Goal: Task Accomplishment & Management: Use online tool/utility

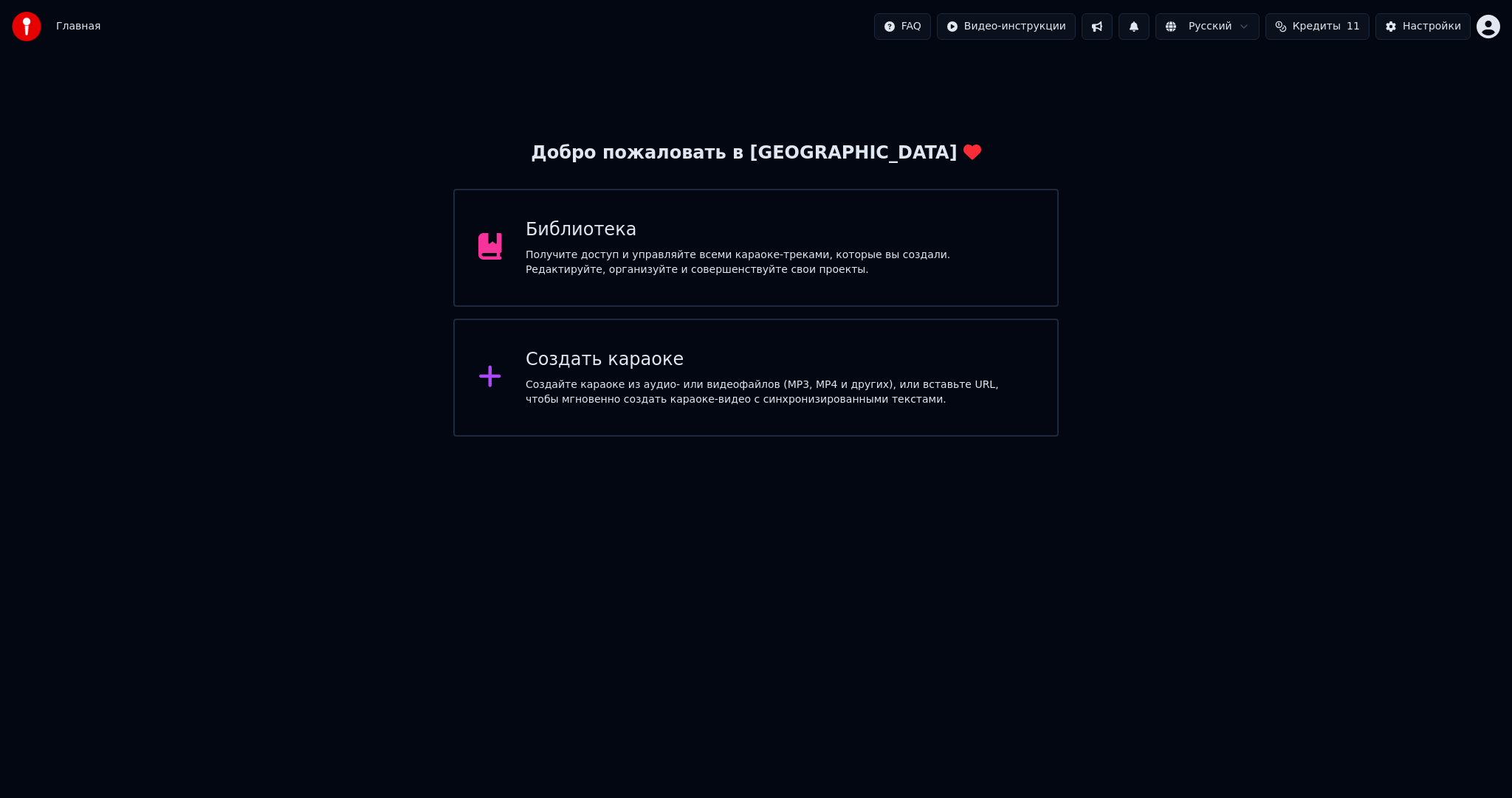
click at [834, 354] on div "Создать караоке" at bounding box center [779, 360] width 508 height 24
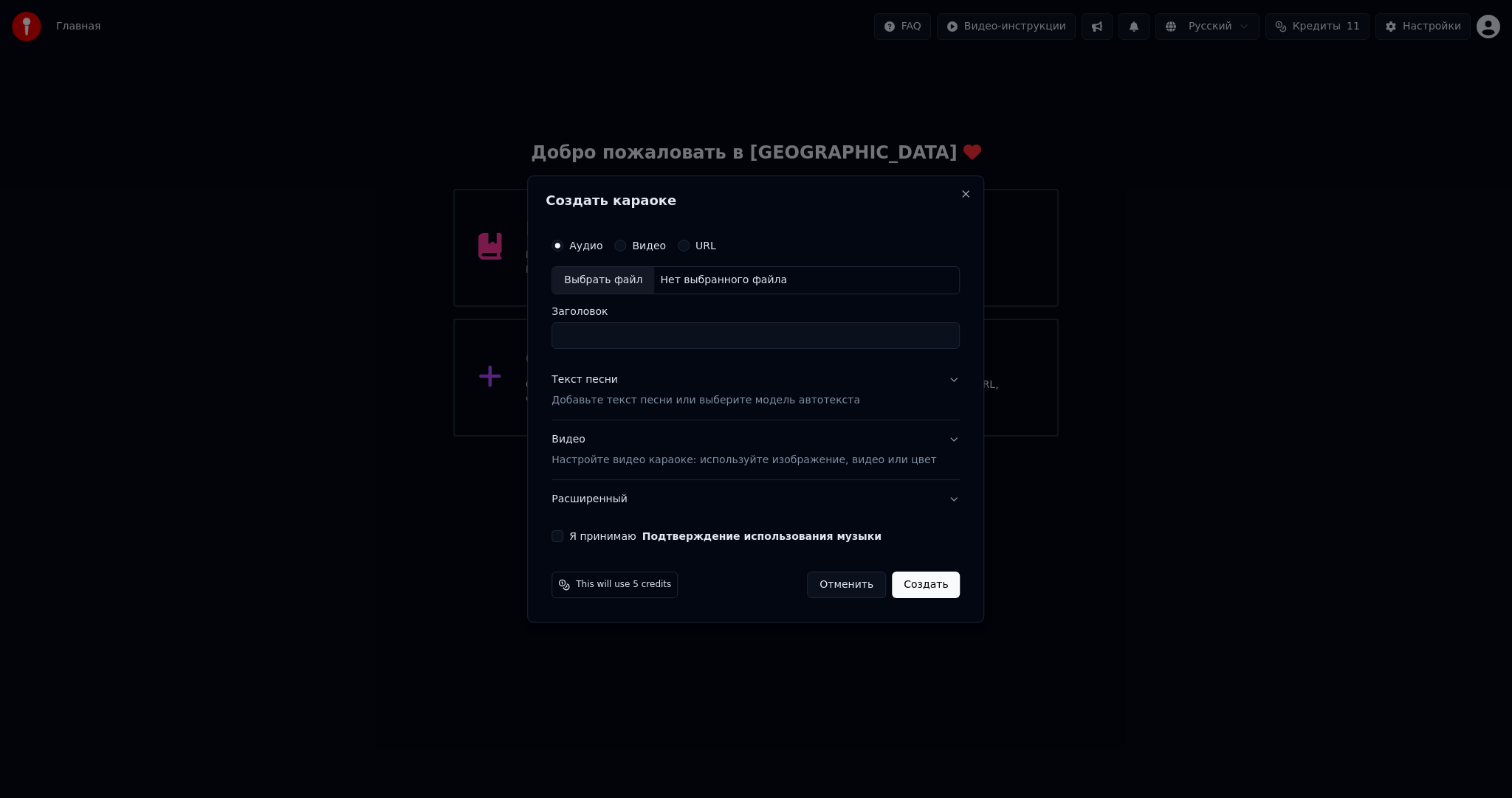
click at [592, 287] on div "Выбрать файл" at bounding box center [603, 280] width 102 height 27
type input "**********"
click at [627, 397] on p "Добавьте текст песни или выберите модель автотекста" at bounding box center [705, 400] width 309 height 15
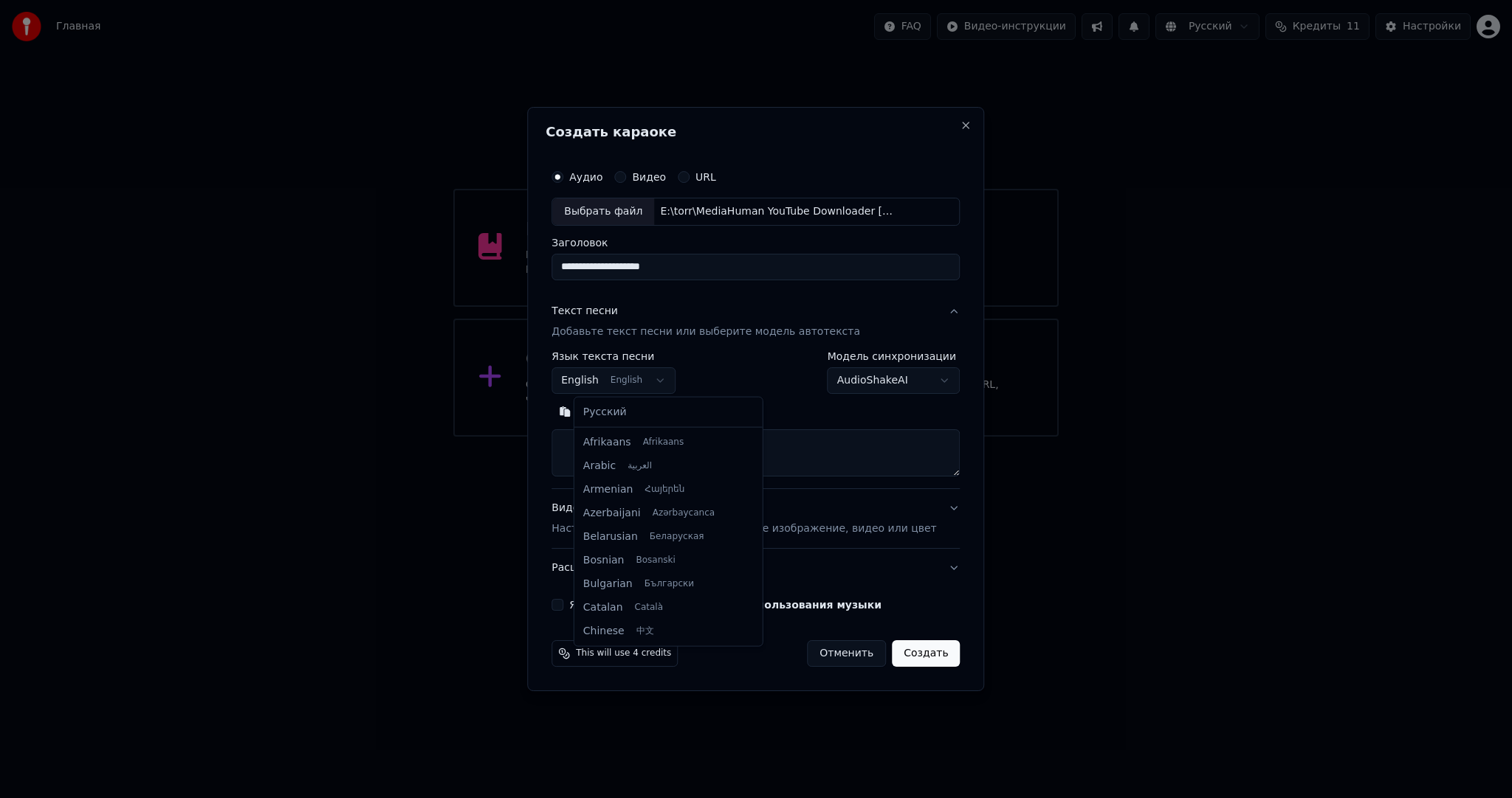
click at [617, 377] on body "**********" at bounding box center [756, 219] width 1512 height 437
select select "**"
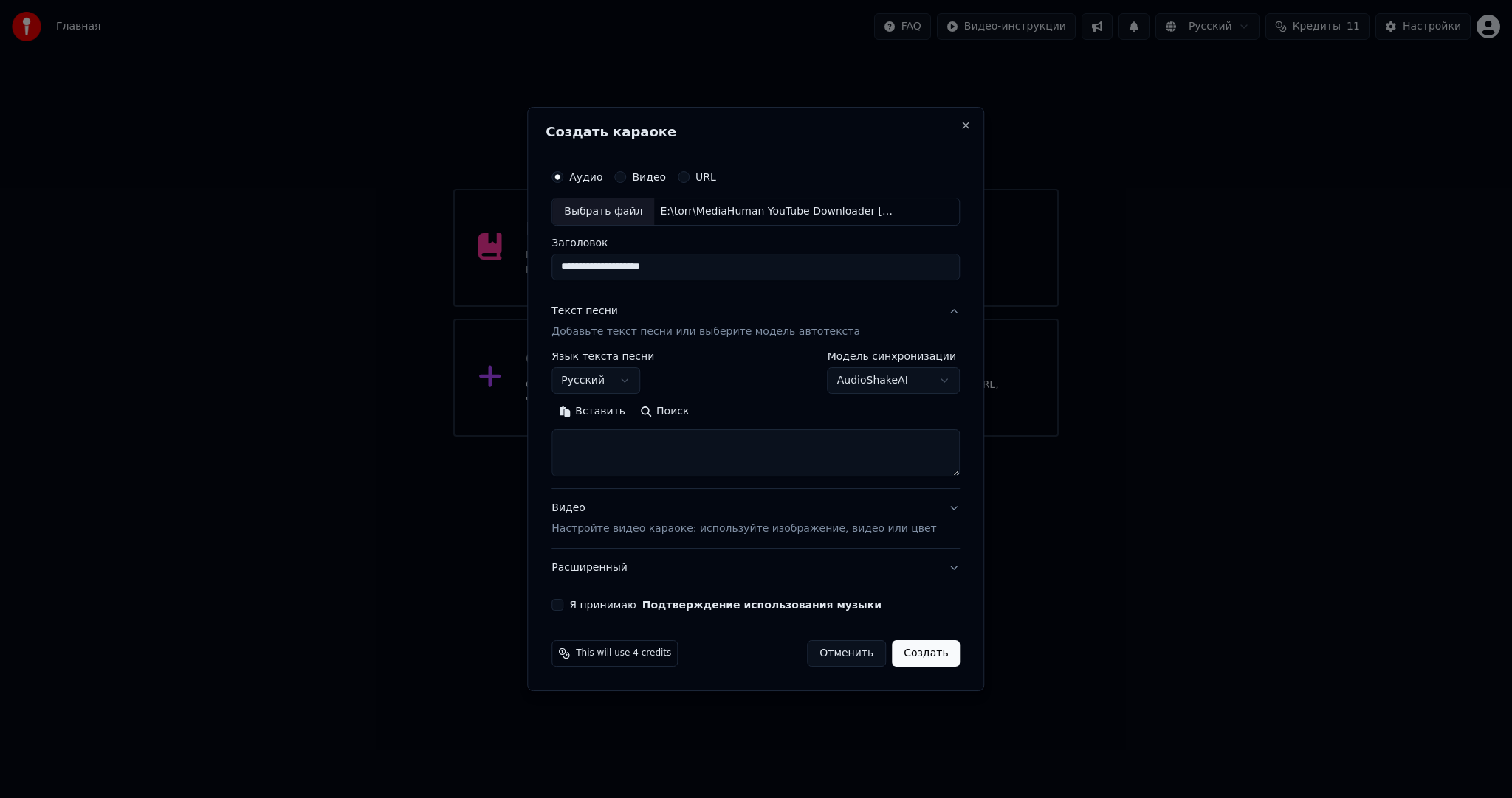
click at [623, 445] on textarea at bounding box center [755, 453] width 408 height 47
click at [694, 455] on textarea at bounding box center [755, 453] width 408 height 47
paste textarea "**********"
type textarea "**********"
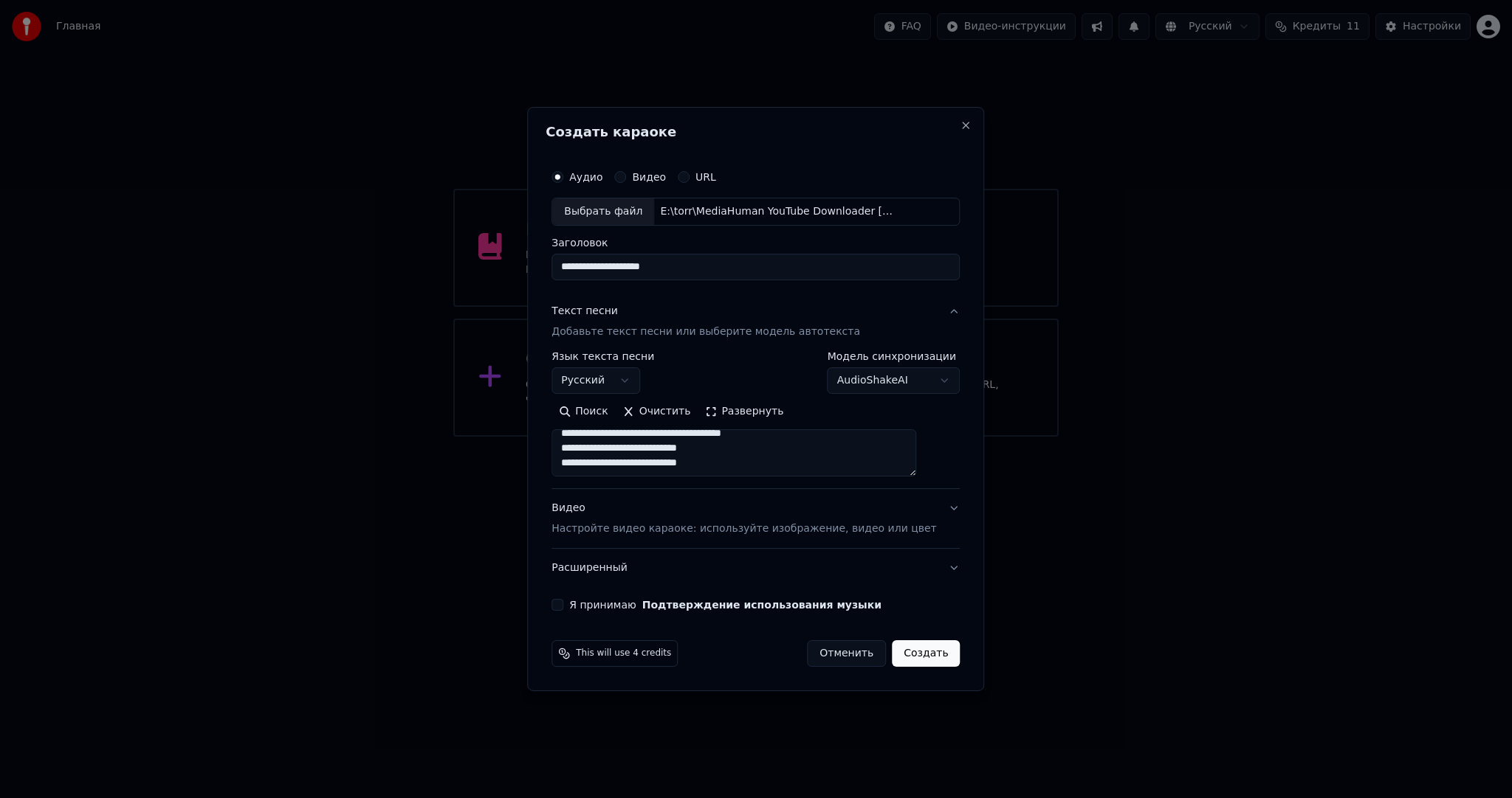
click at [646, 531] on p "Настройте видео караоке: используйте изображение, видео или цвет" at bounding box center [743, 529] width 385 height 15
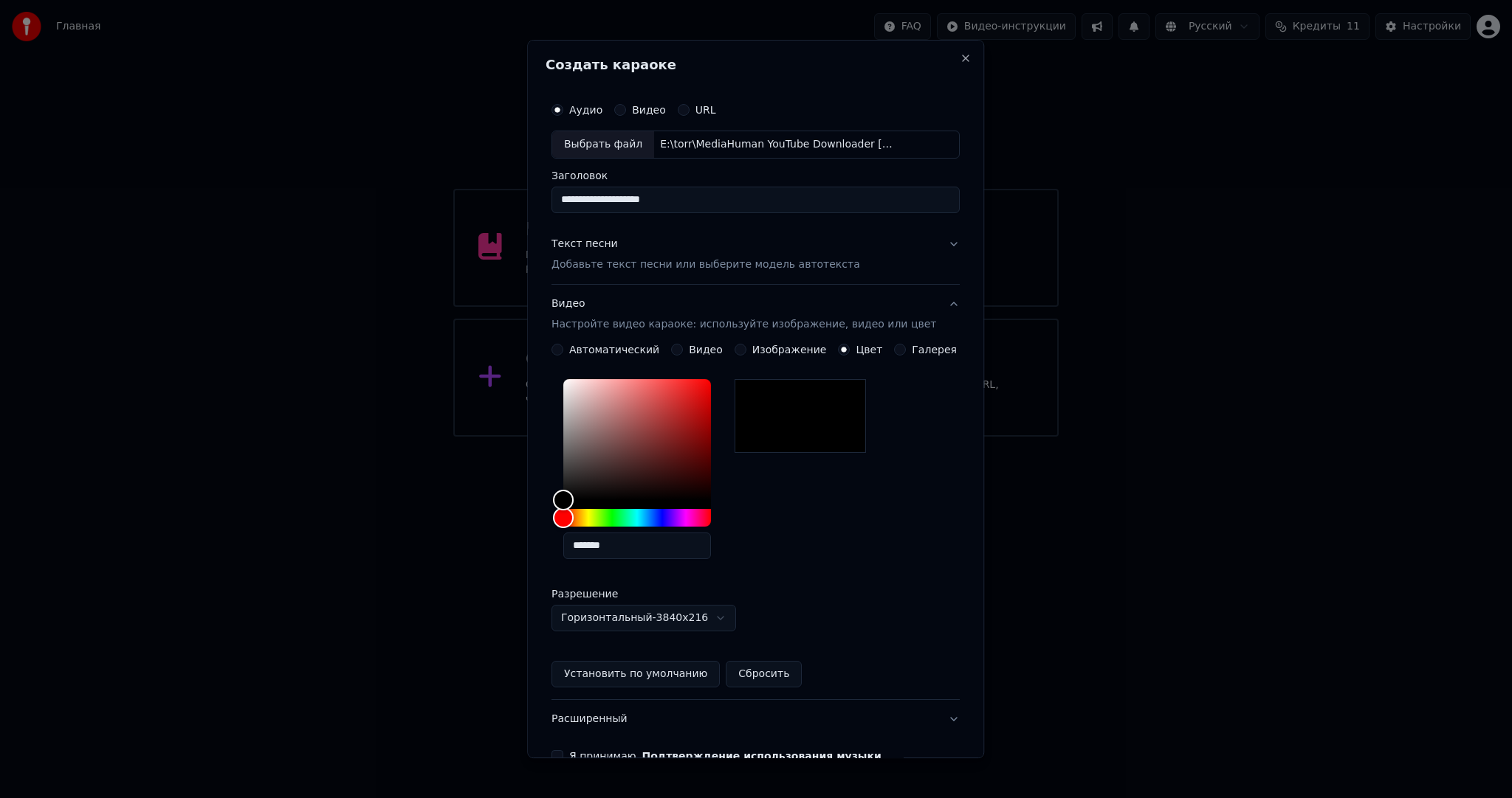
click at [683, 350] on button "Видео" at bounding box center [676, 349] width 12 height 12
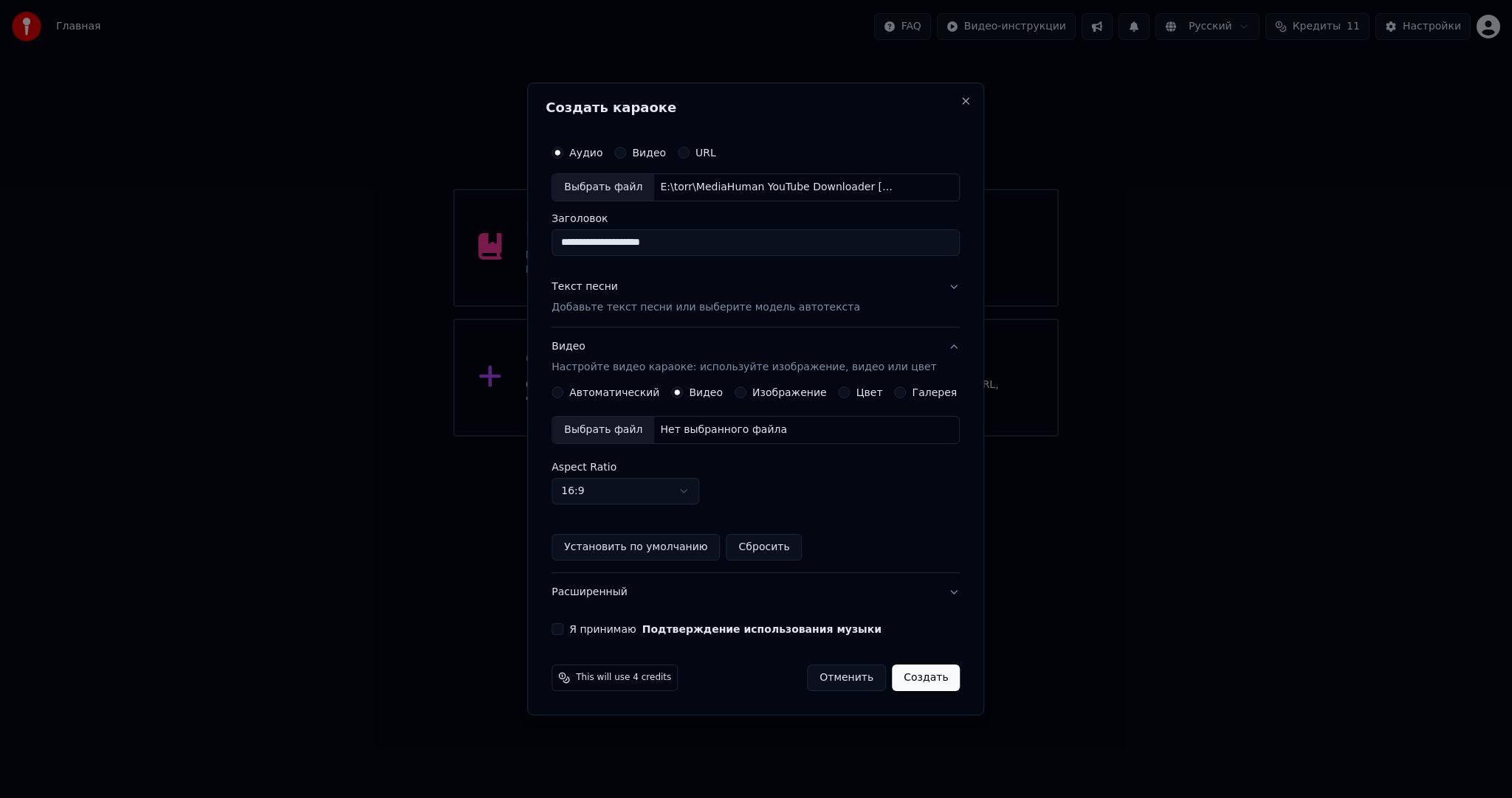
click at [620, 424] on div "Выбрать файл" at bounding box center [603, 430] width 102 height 27
click at [563, 630] on button "Я принимаю Подтверждение использования музыки" at bounding box center [557, 629] width 12 height 12
click at [904, 677] on button "Создать" at bounding box center [926, 678] width 68 height 27
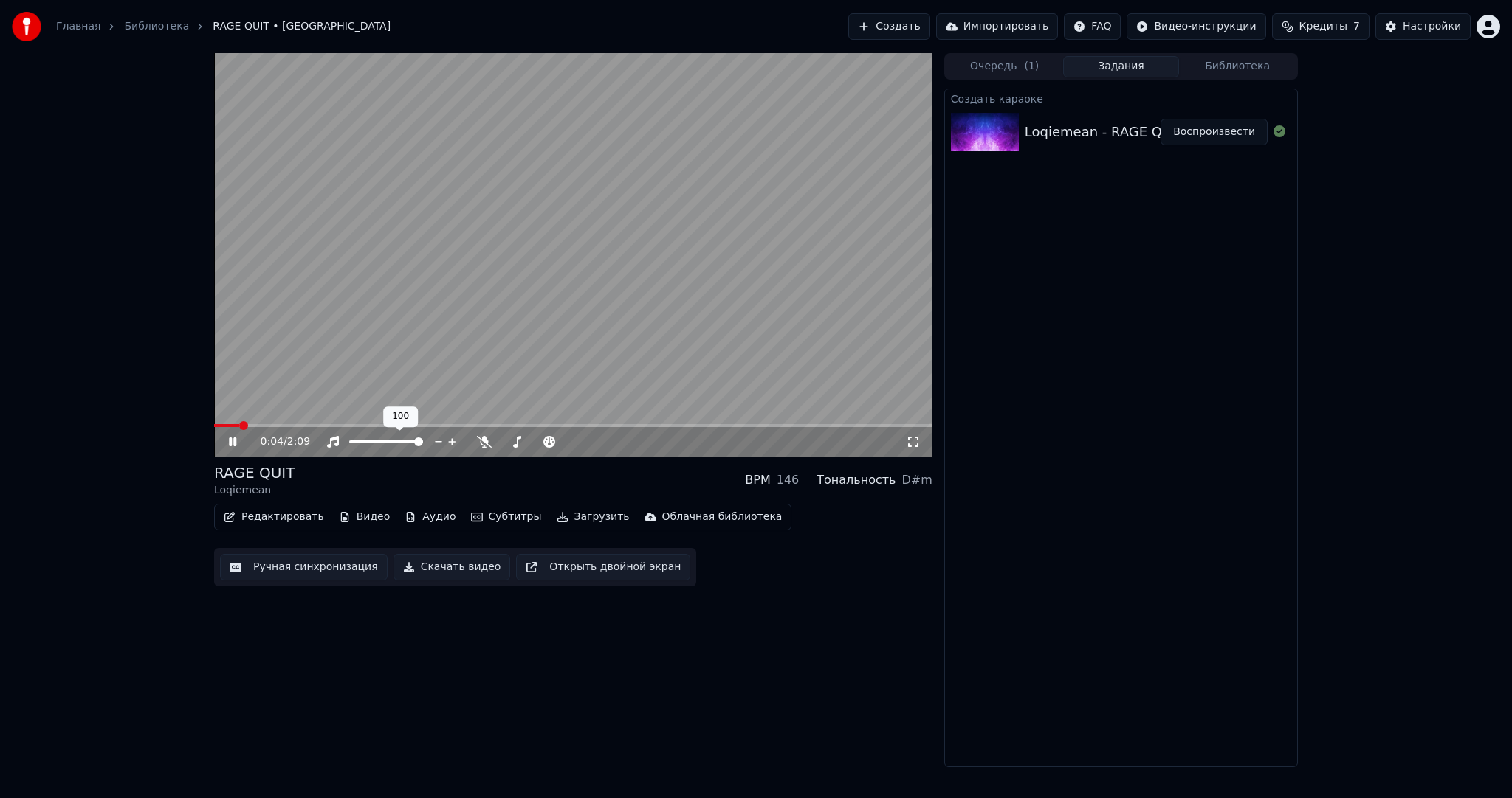
click at [457, 325] on video at bounding box center [573, 255] width 718 height 404
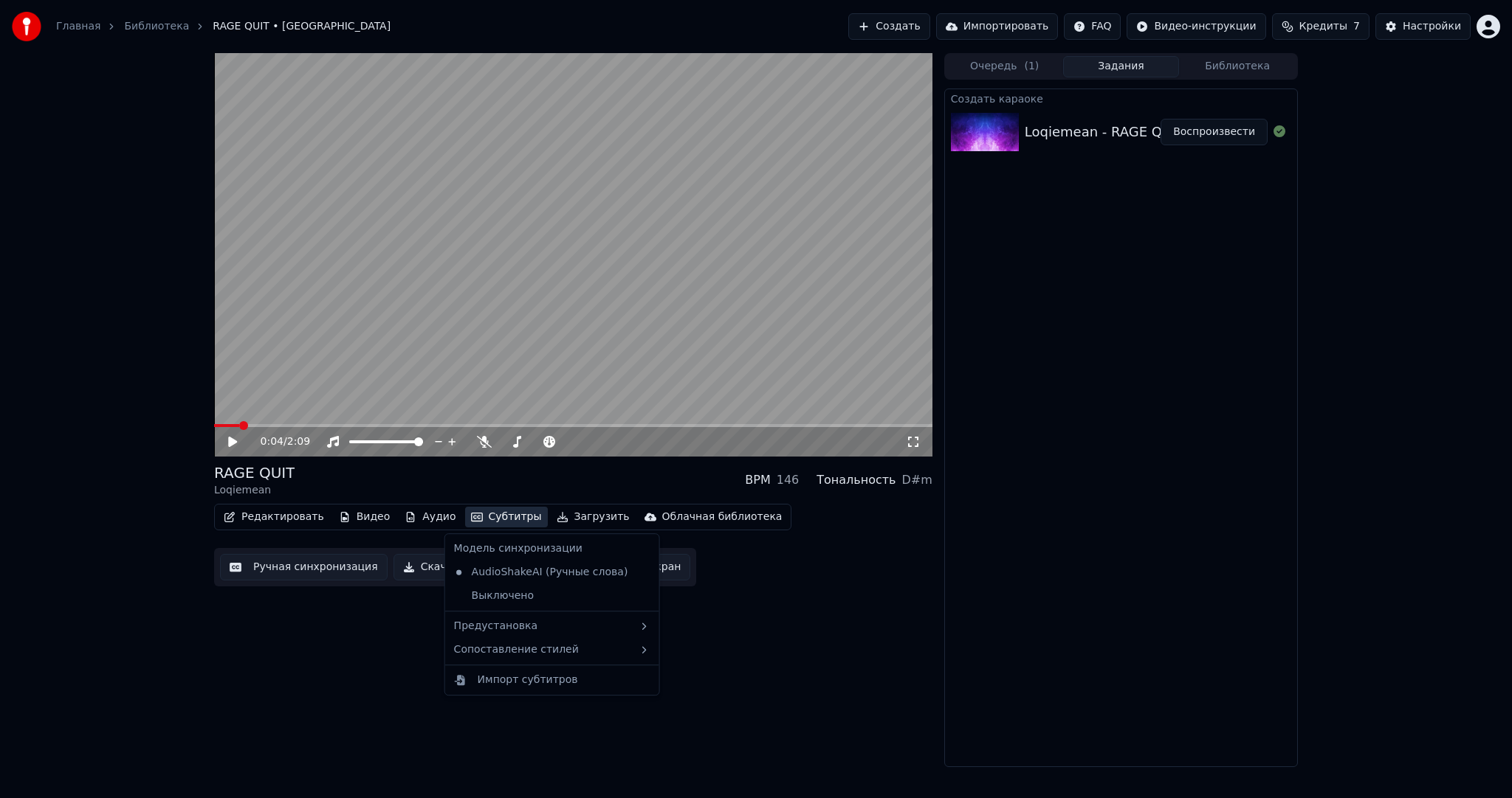
click at [491, 516] on button "Субтитры" at bounding box center [506, 517] width 83 height 20
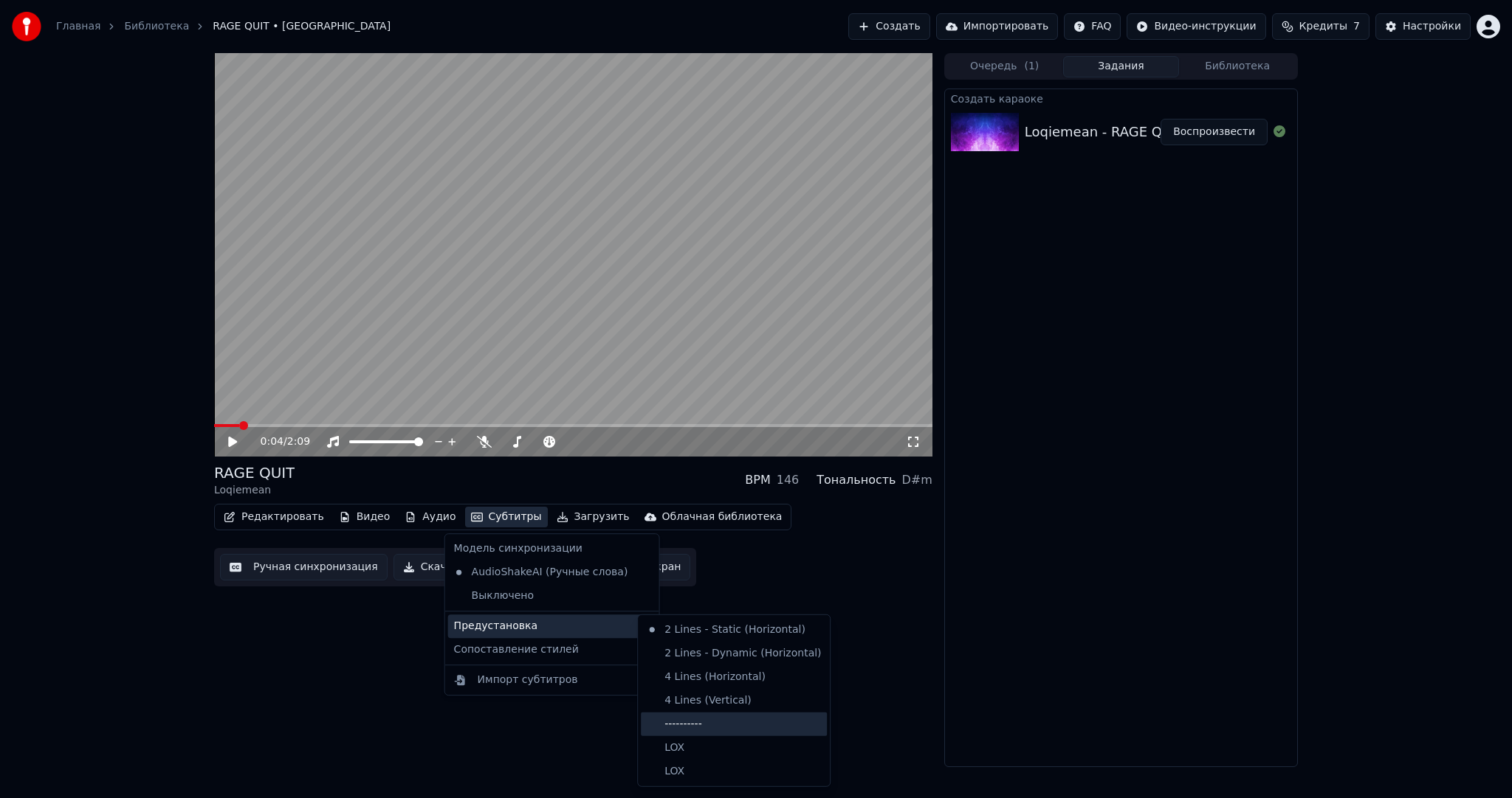
click at [727, 717] on div "----------" at bounding box center [733, 725] width 186 height 24
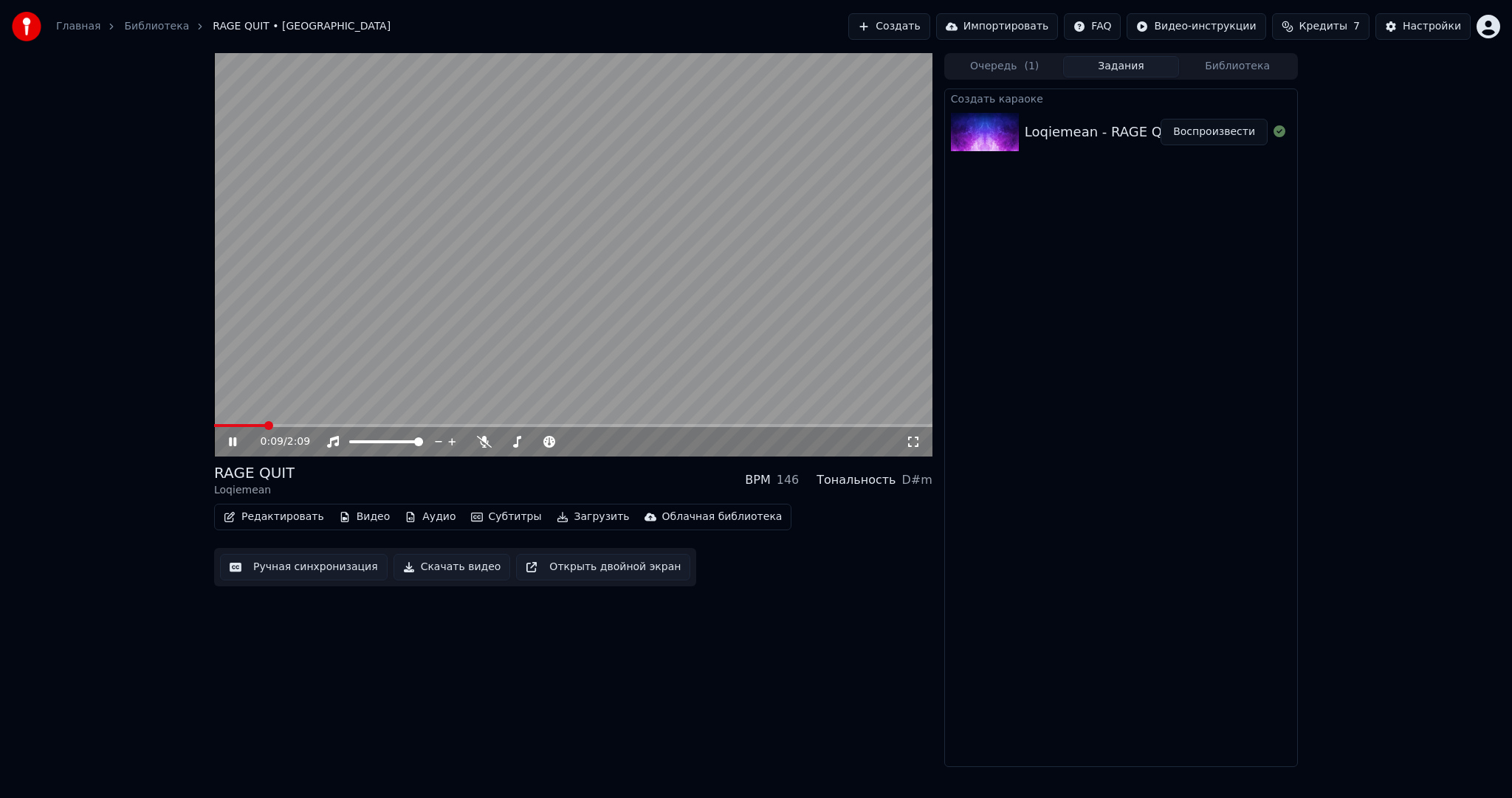
click at [309, 572] on button "Ручная синхронизация" at bounding box center [303, 567] width 167 height 27
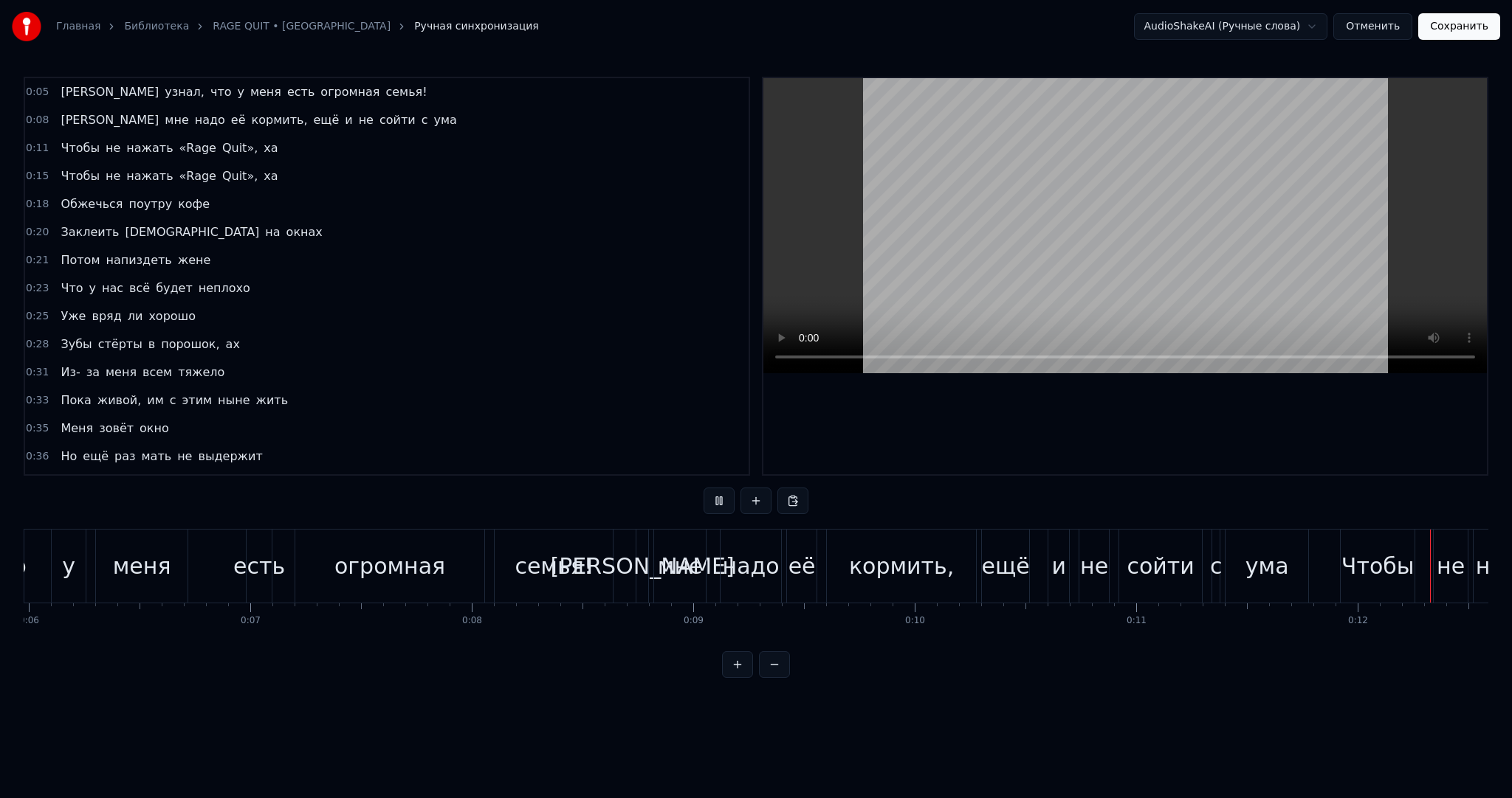
scroll to position [0, 2676]
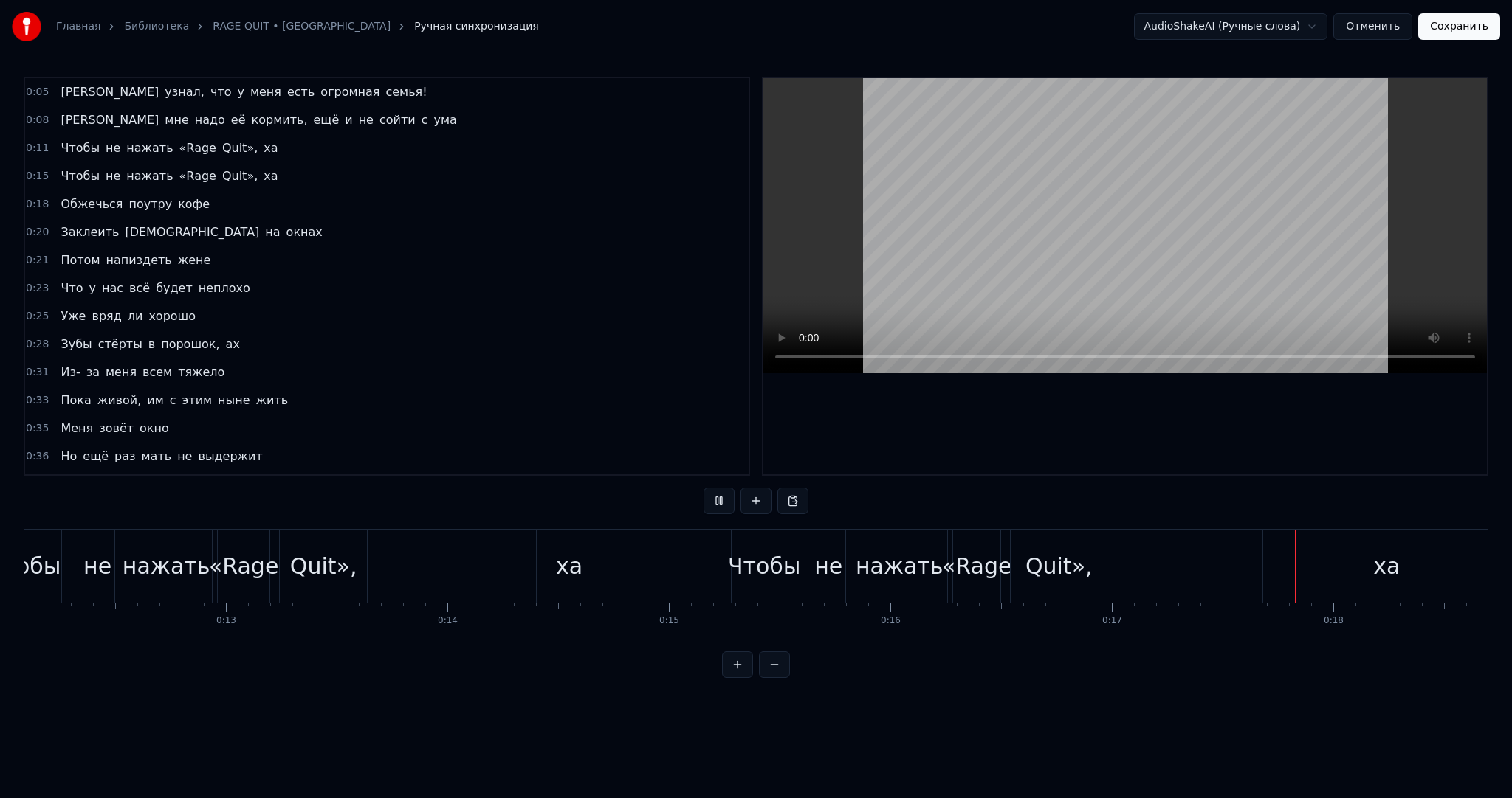
click at [1290, 211] on video at bounding box center [1124, 225] width 723 height 295
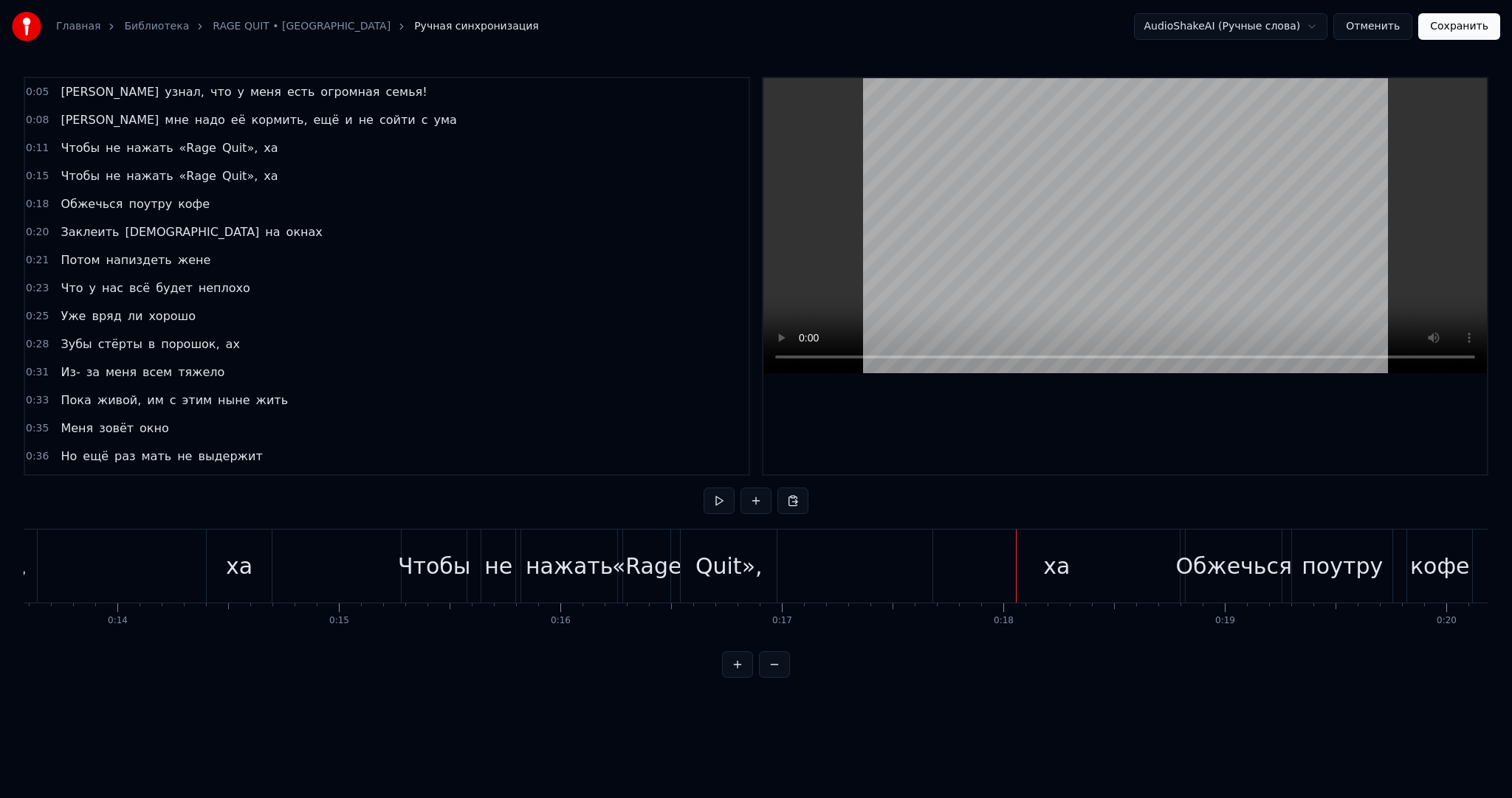
scroll to position [0, 3065]
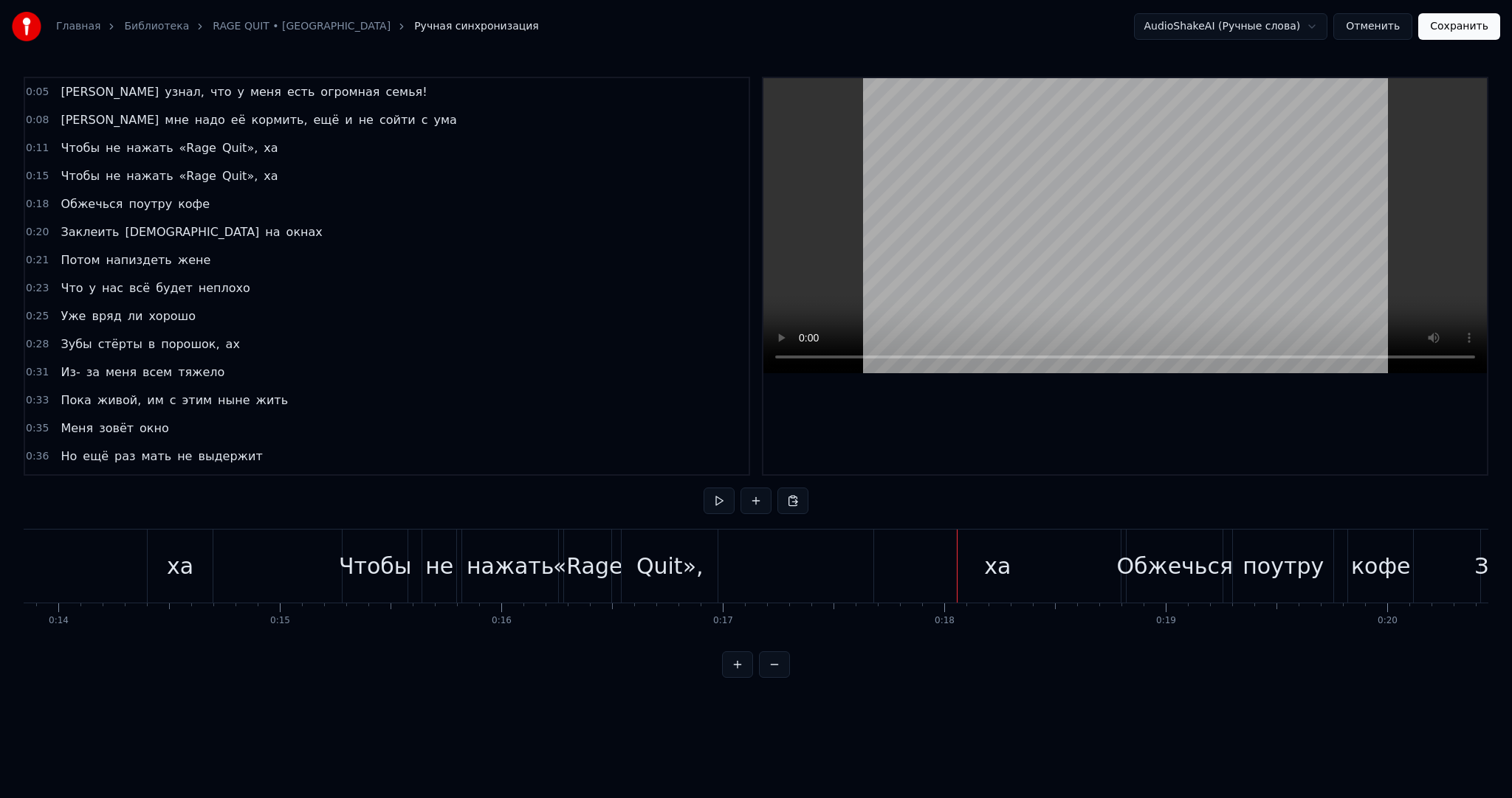
click at [1030, 543] on div "ха" at bounding box center [997, 567] width 246 height 73
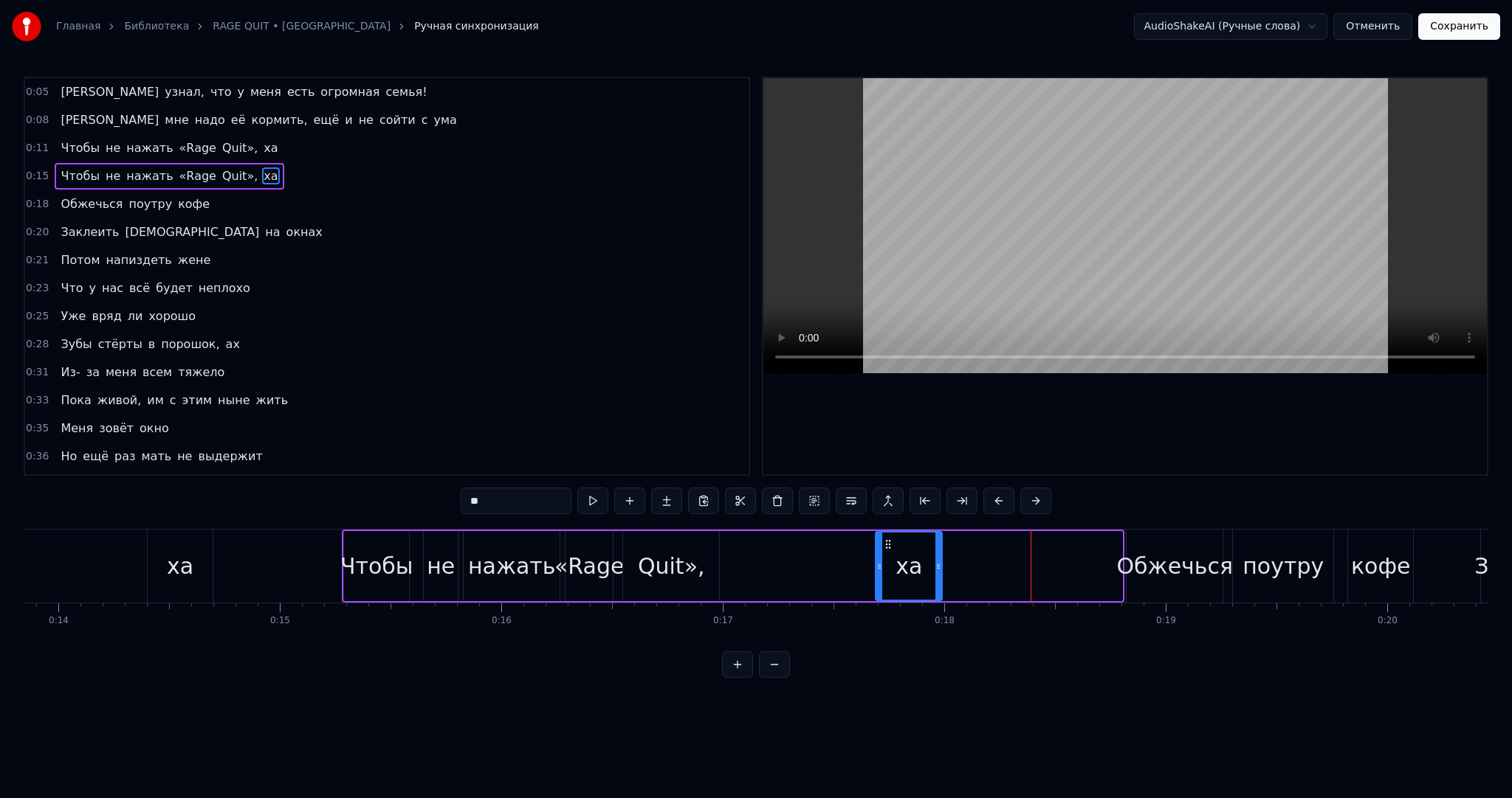
drag, startPoint x: 1118, startPoint y: 550, endPoint x: 881, endPoint y: 556, distance: 237.1
click at [937, 545] on div at bounding box center [938, 566] width 6 height 67
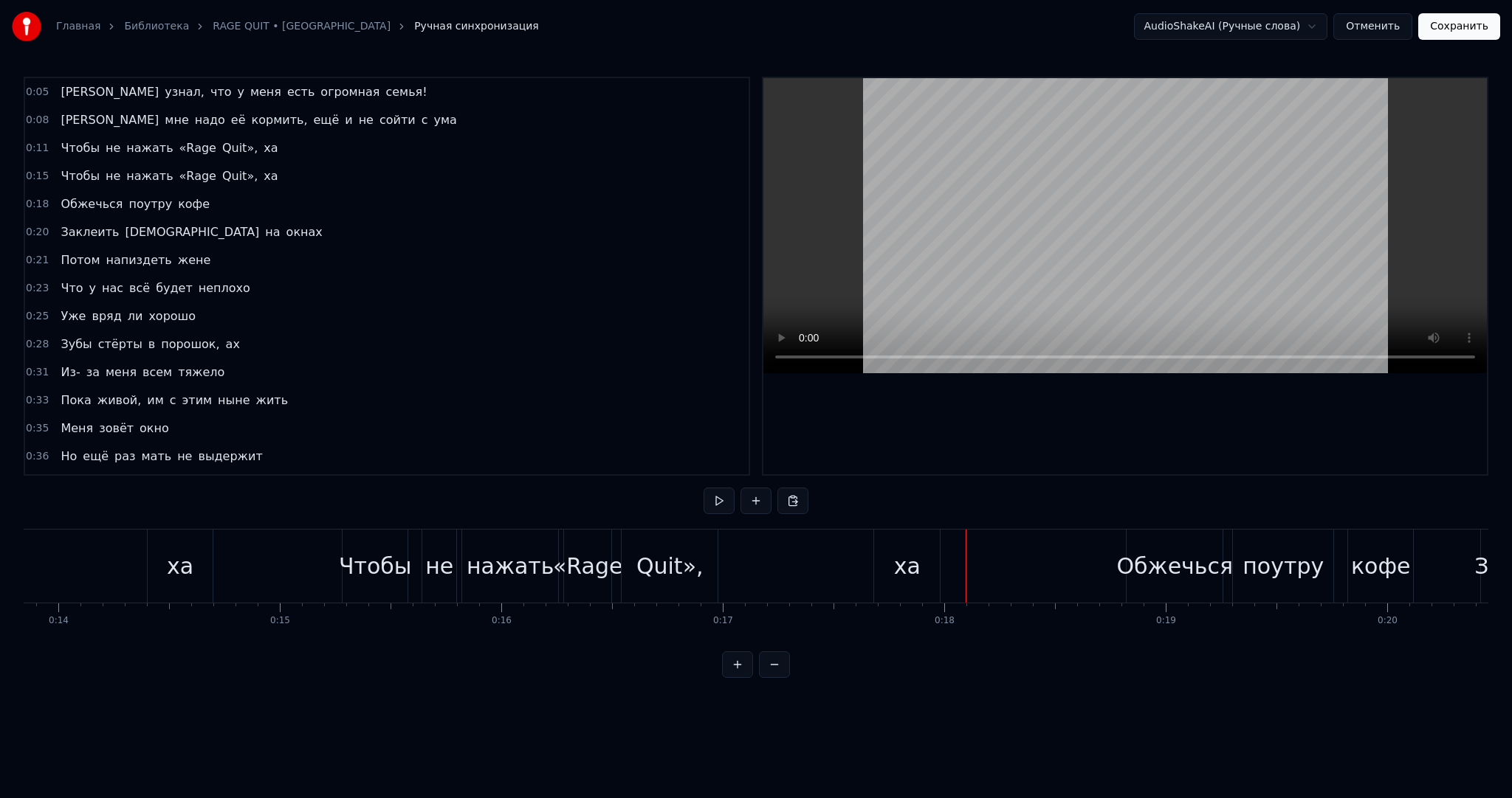
click at [719, 500] on button at bounding box center [719, 500] width 31 height 27
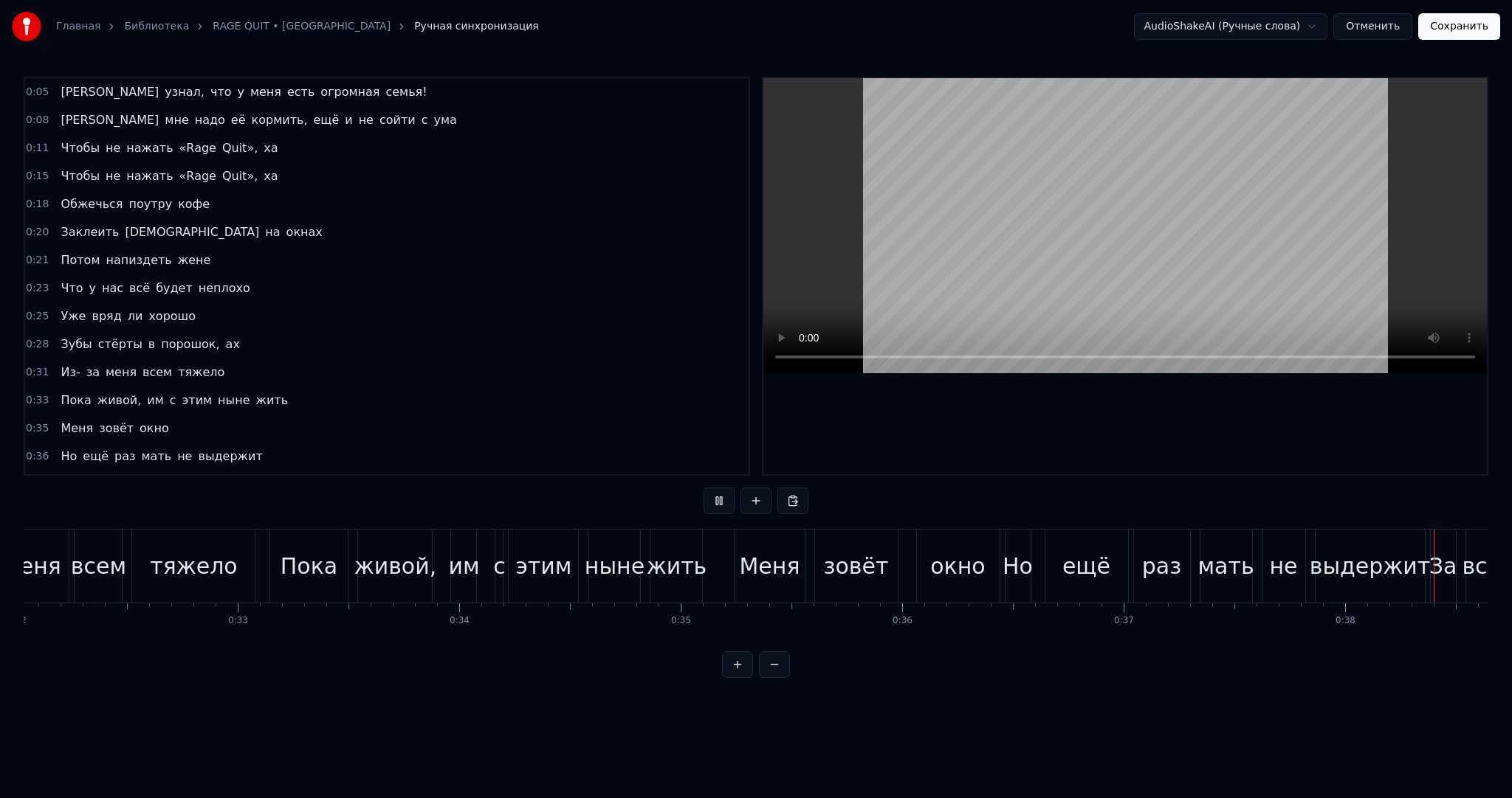
scroll to position [0, 8446]
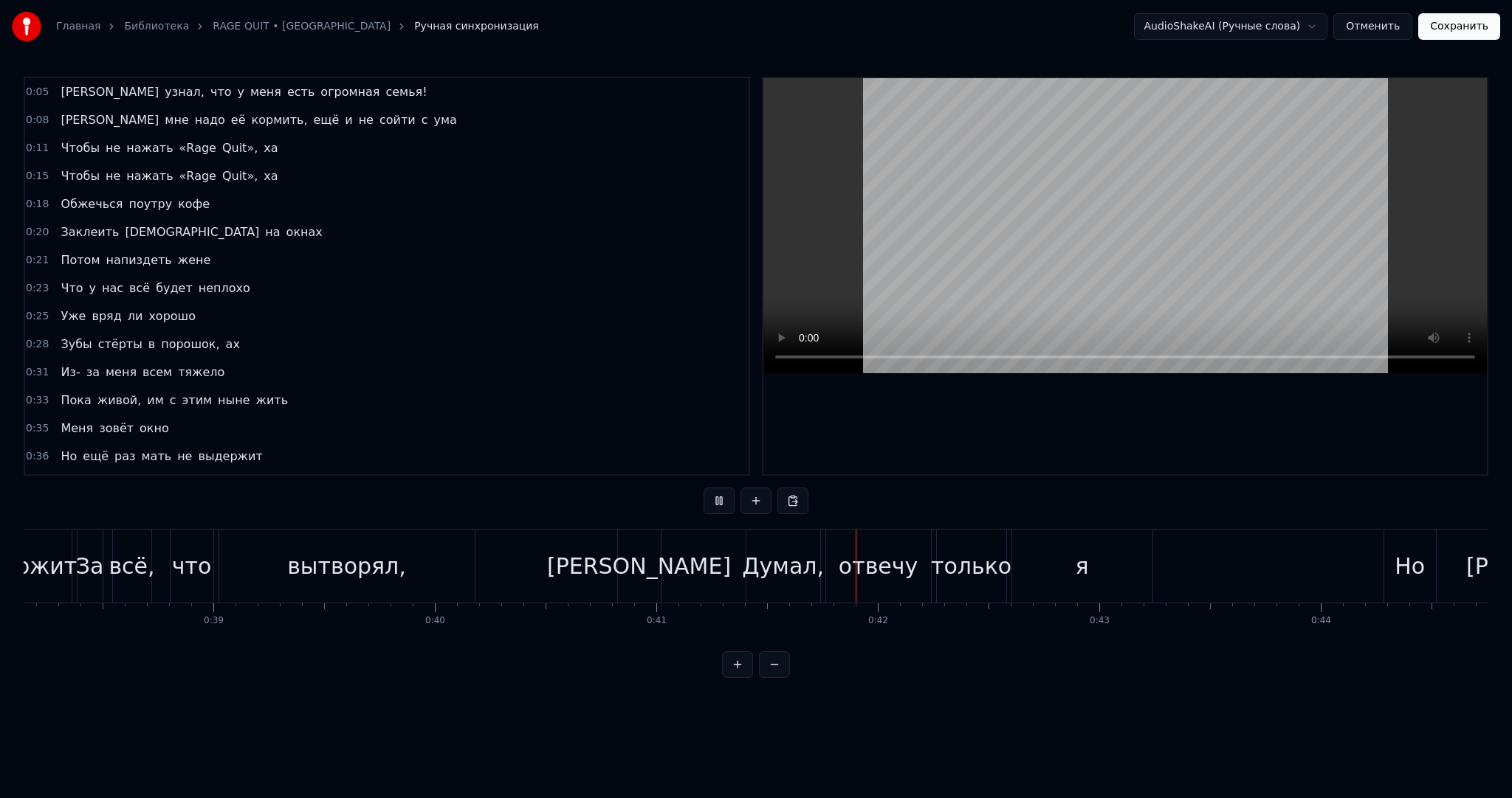
click at [939, 272] on video at bounding box center [1124, 225] width 723 height 295
click at [652, 561] on div "[PERSON_NAME]" at bounding box center [639, 567] width 43 height 73
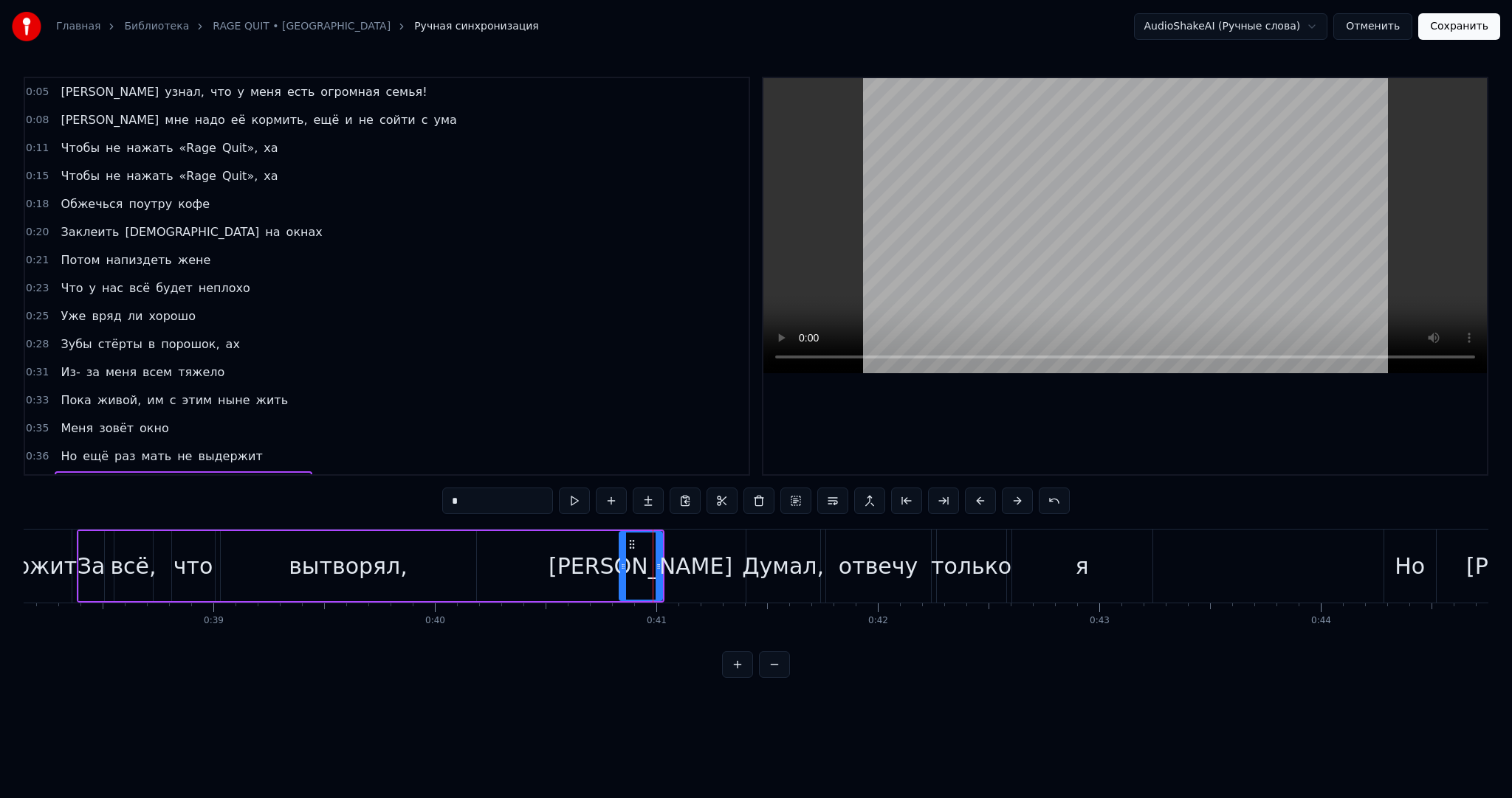
scroll to position [195, 0]
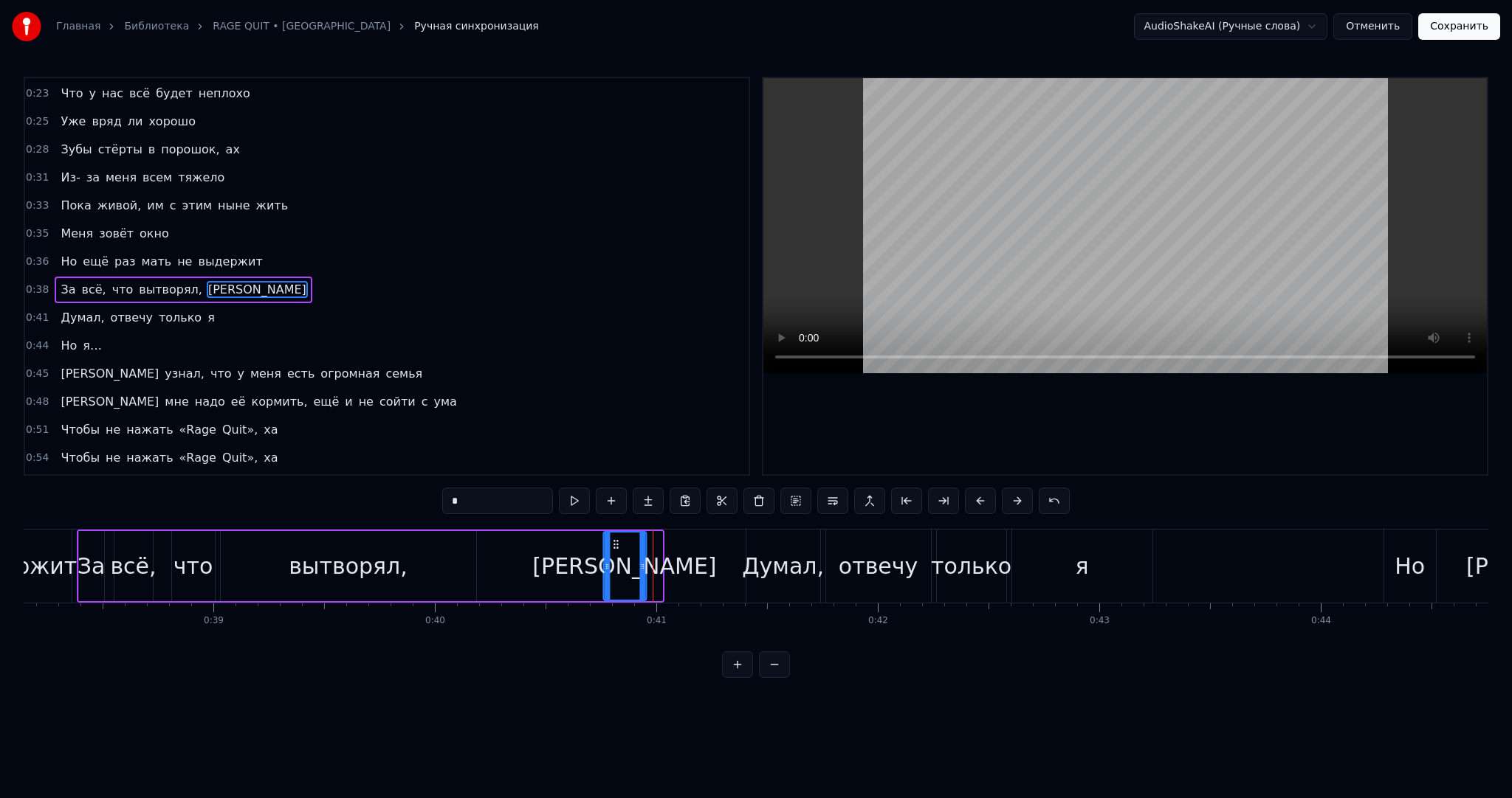
drag, startPoint x: 632, startPoint y: 538, endPoint x: 616, endPoint y: 535, distance: 16.3
click at [616, 535] on div "[PERSON_NAME]" at bounding box center [624, 566] width 41 height 67
click at [641, 562] on icon at bounding box center [641, 567] width 6 height 12
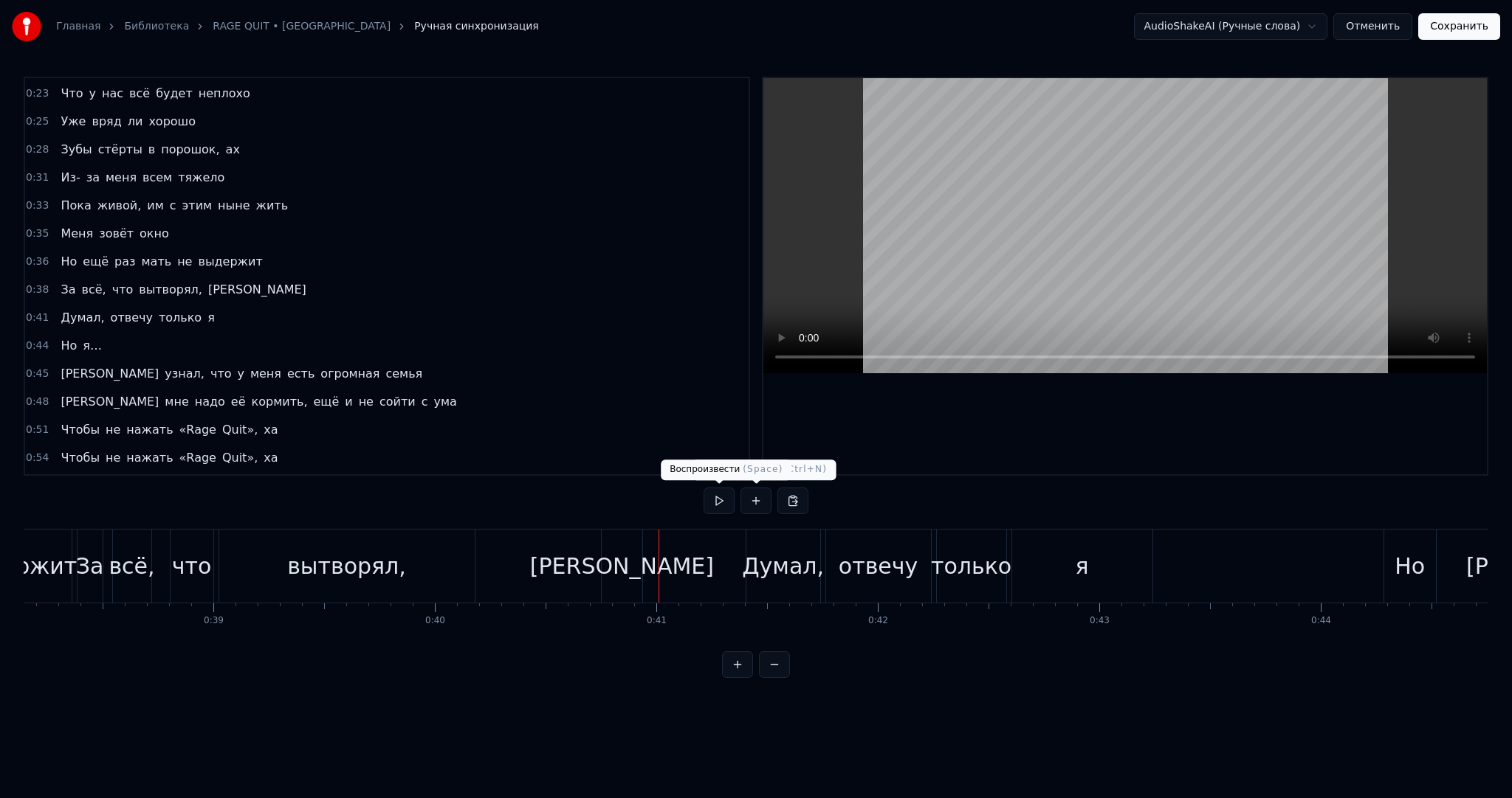
click at [719, 501] on button at bounding box center [719, 500] width 31 height 27
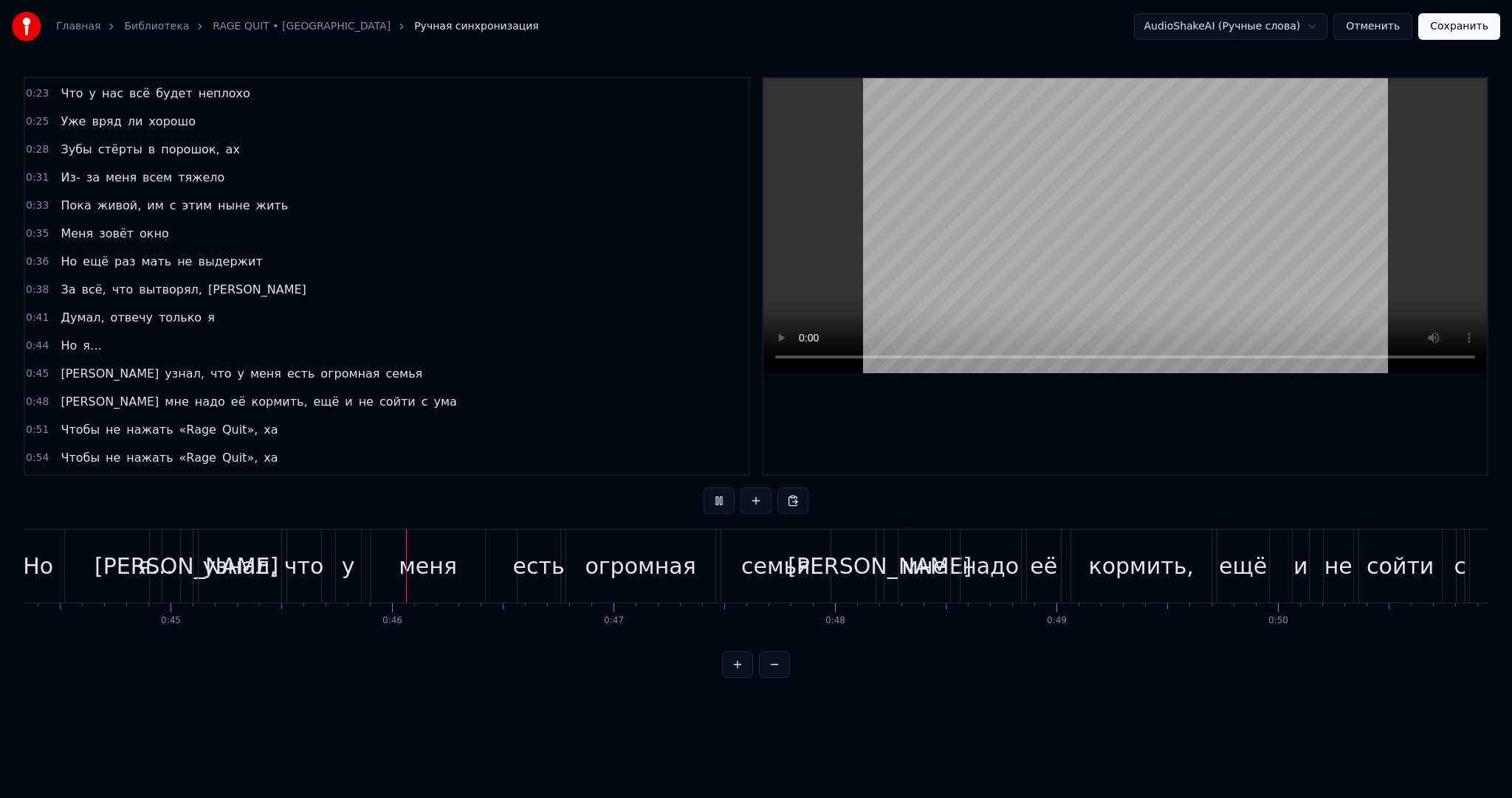
click at [719, 501] on button at bounding box center [719, 500] width 31 height 27
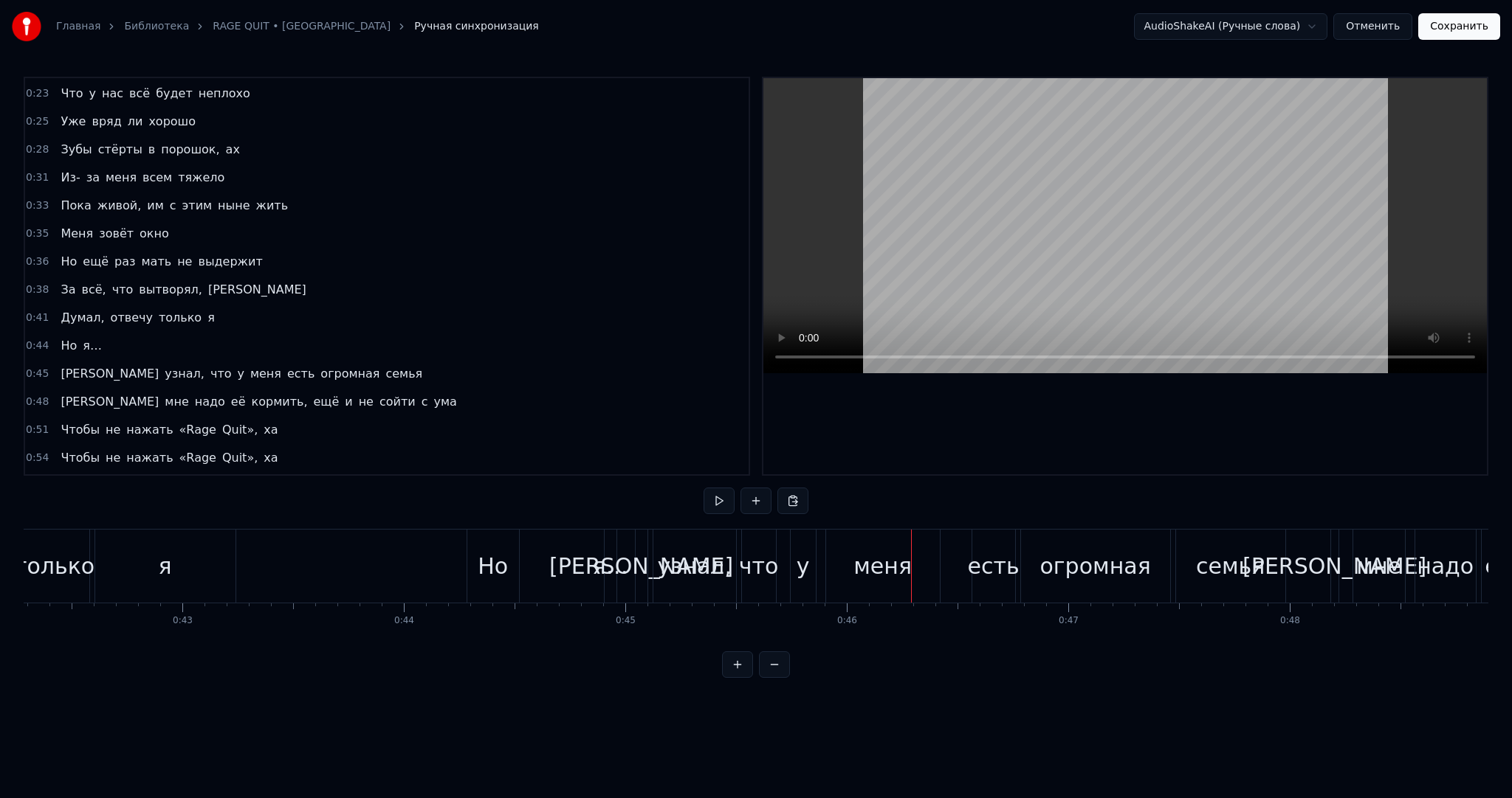
scroll to position [0, 9327]
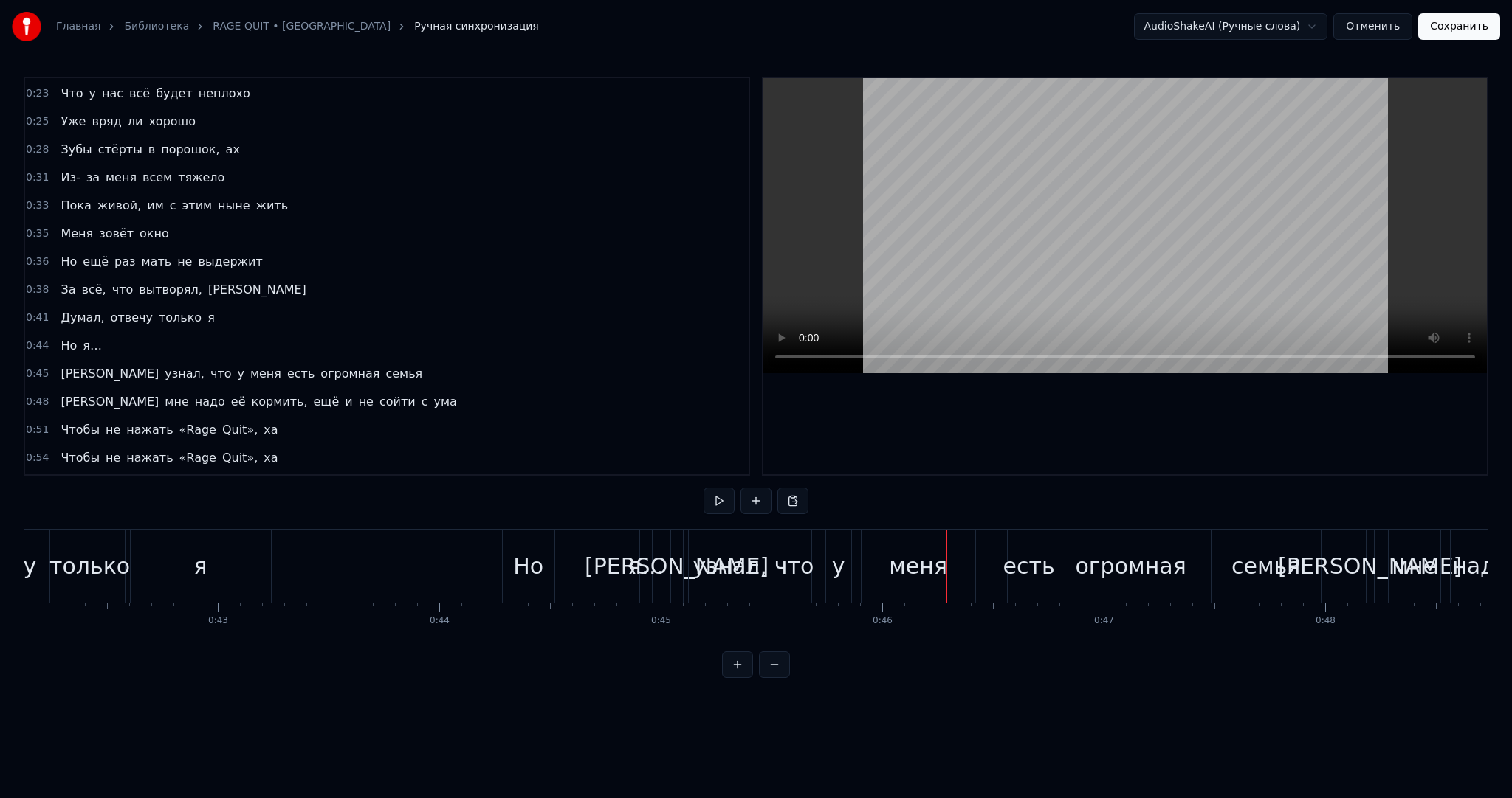
click at [516, 568] on div "Но" at bounding box center [527, 567] width 30 height 33
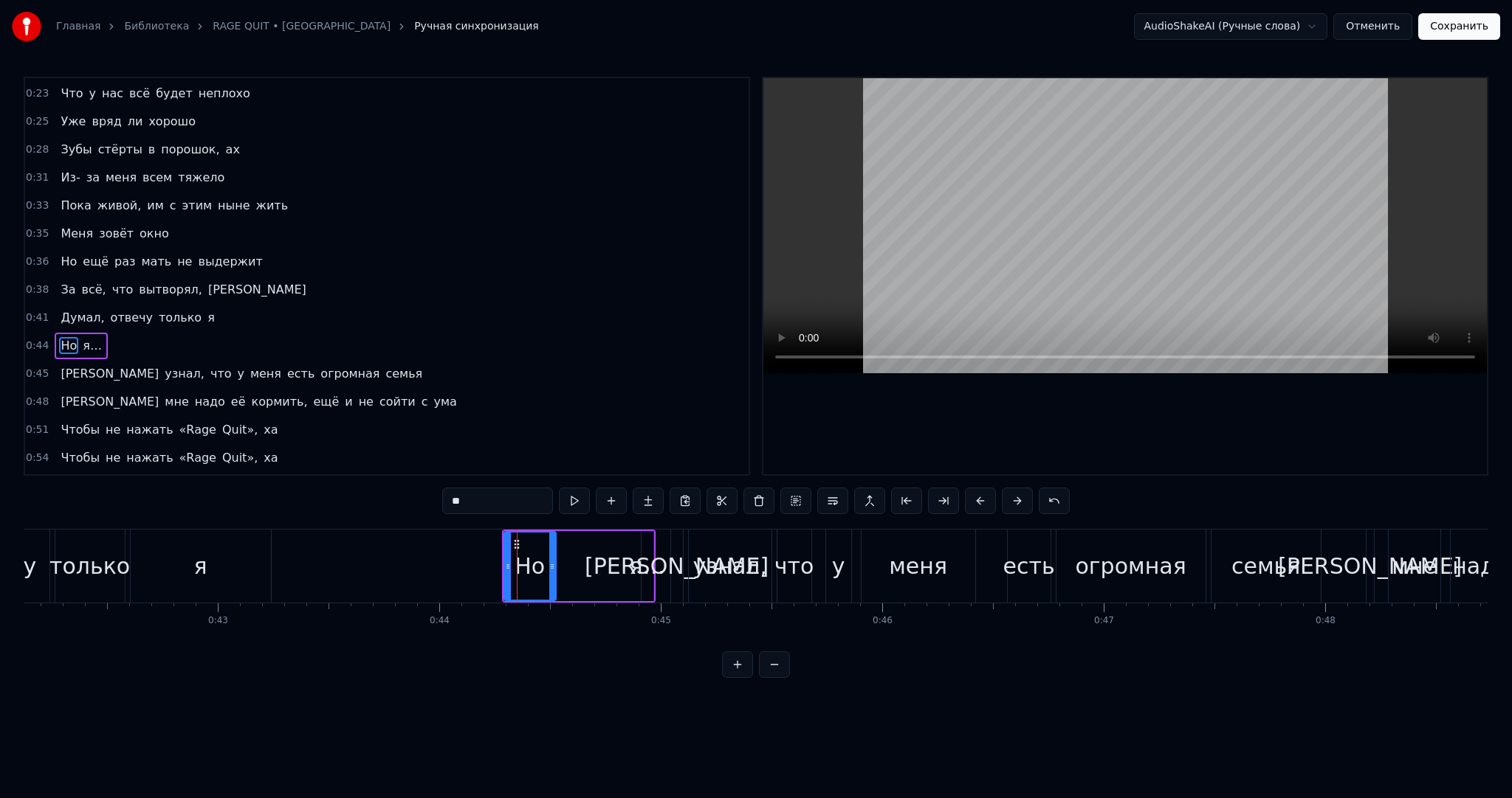
scroll to position [250, 0]
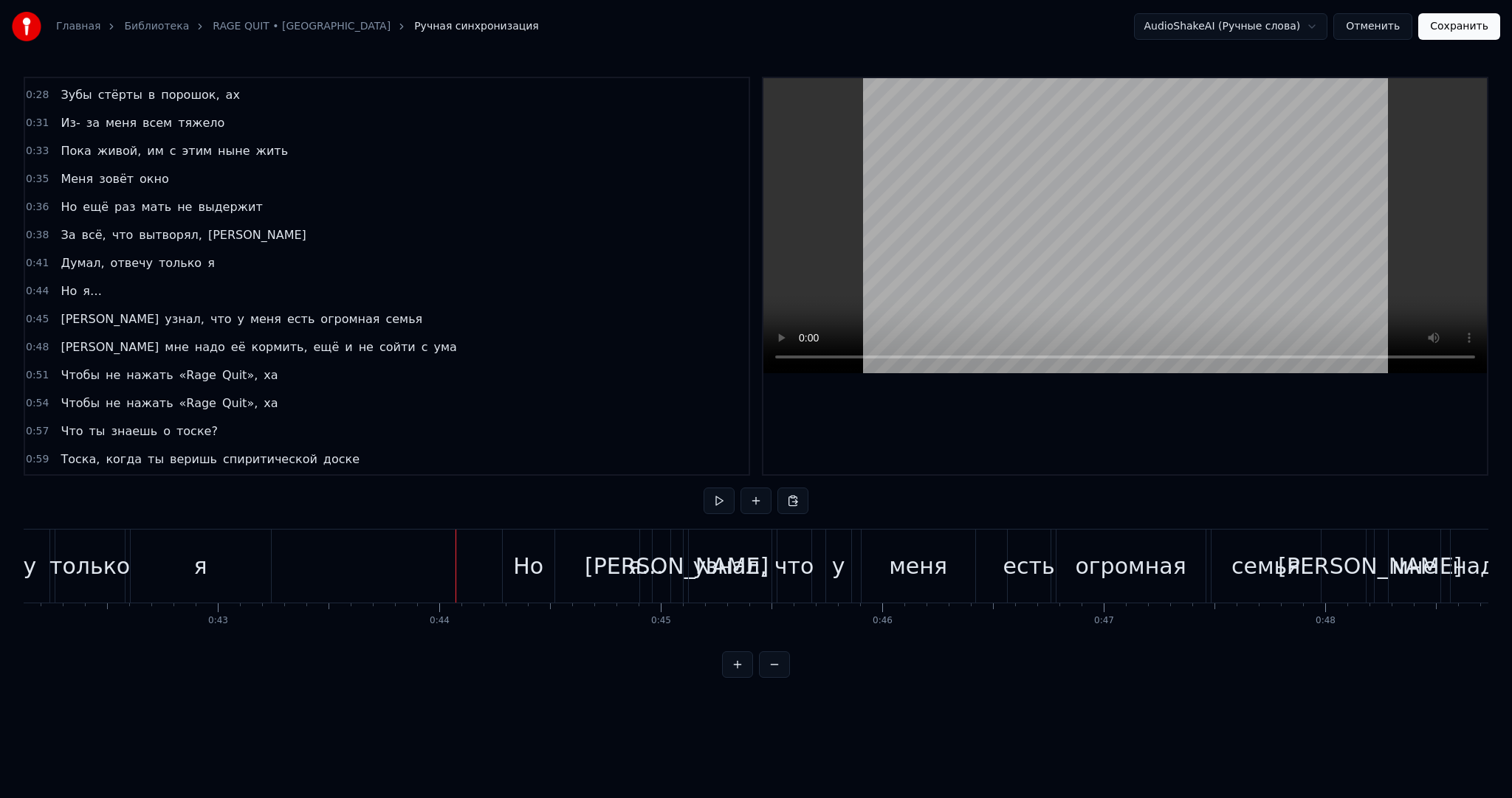
click at [706, 500] on button at bounding box center [719, 500] width 31 height 27
click at [709, 499] on button at bounding box center [719, 500] width 31 height 27
click at [550, 554] on div "Но" at bounding box center [528, 567] width 51 height 73
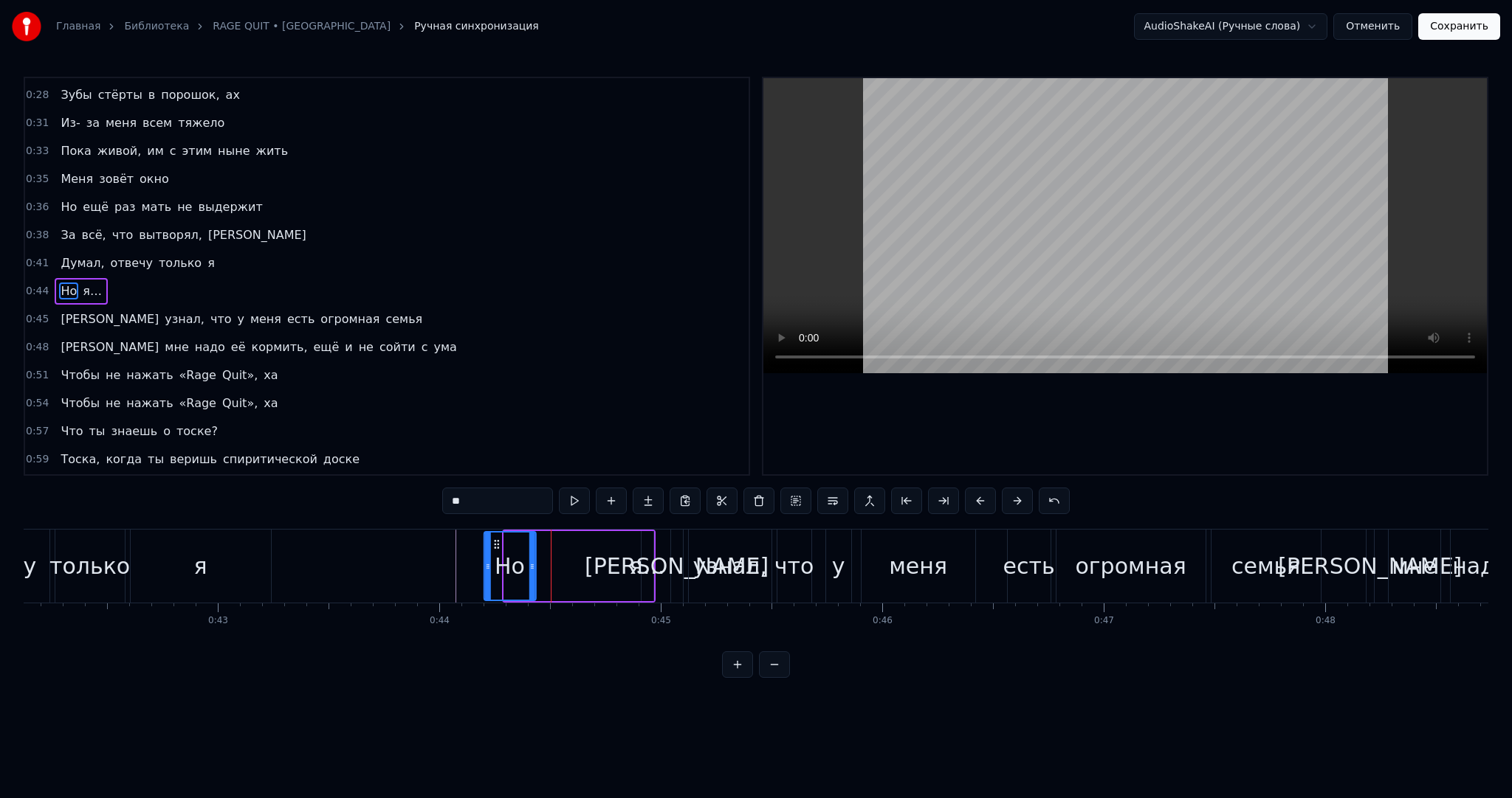
drag, startPoint x: 516, startPoint y: 541, endPoint x: 497, endPoint y: 540, distance: 19.0
click at [497, 540] on icon at bounding box center [496, 545] width 12 height 12
click at [640, 555] on div "я…" at bounding box center [647, 567] width 36 height 33
type input "**"
drag, startPoint x: 641, startPoint y: 543, endPoint x: 612, endPoint y: 538, distance: 29.4
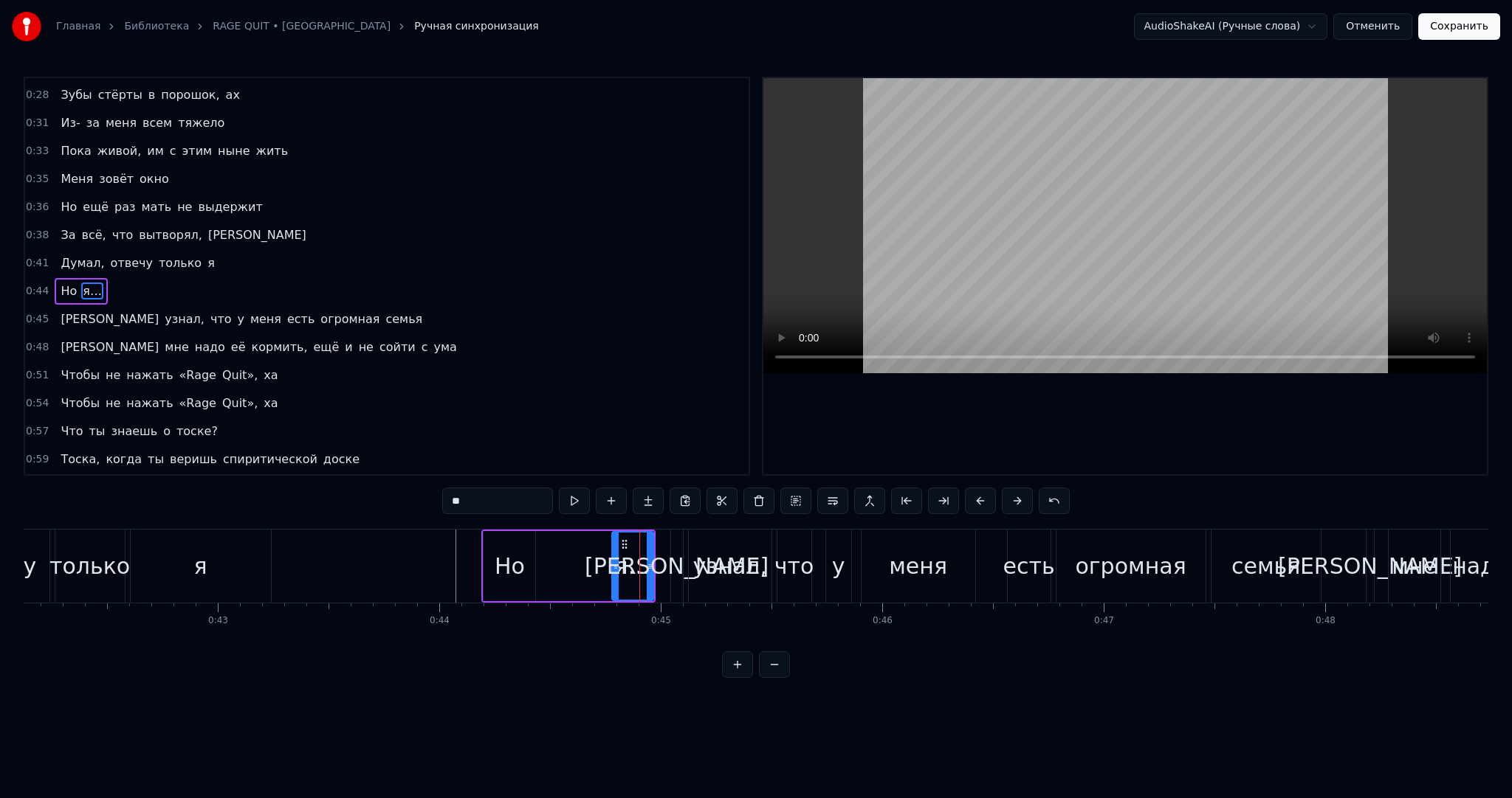
click at [613, 538] on div at bounding box center [615, 566] width 6 height 67
drag, startPoint x: 620, startPoint y: 539, endPoint x: 547, endPoint y: 537, distance: 73.0
click at [547, 537] on div "я…" at bounding box center [559, 566] width 39 height 67
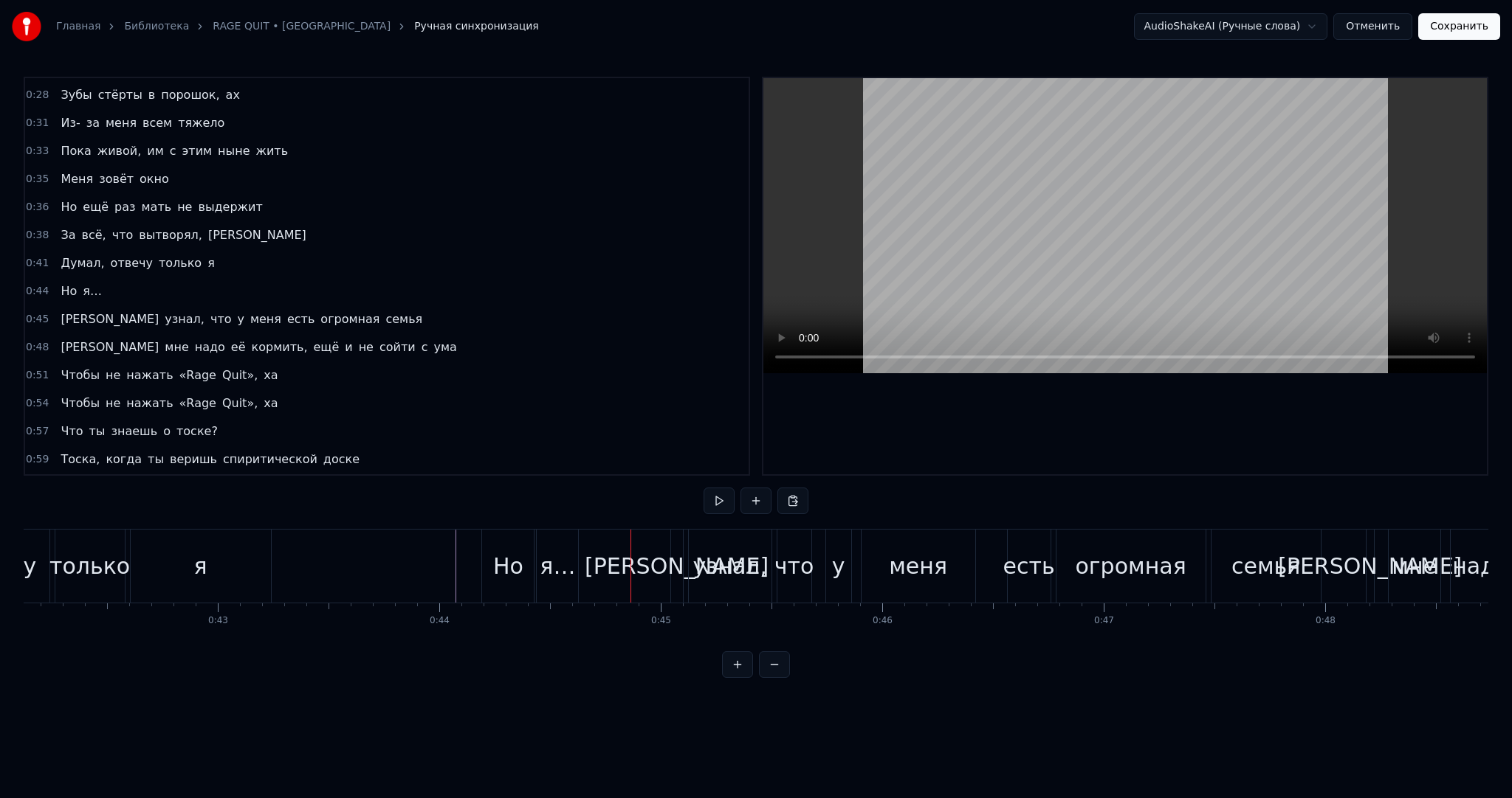
click at [569, 557] on div "я…" at bounding box center [557, 567] width 36 height 33
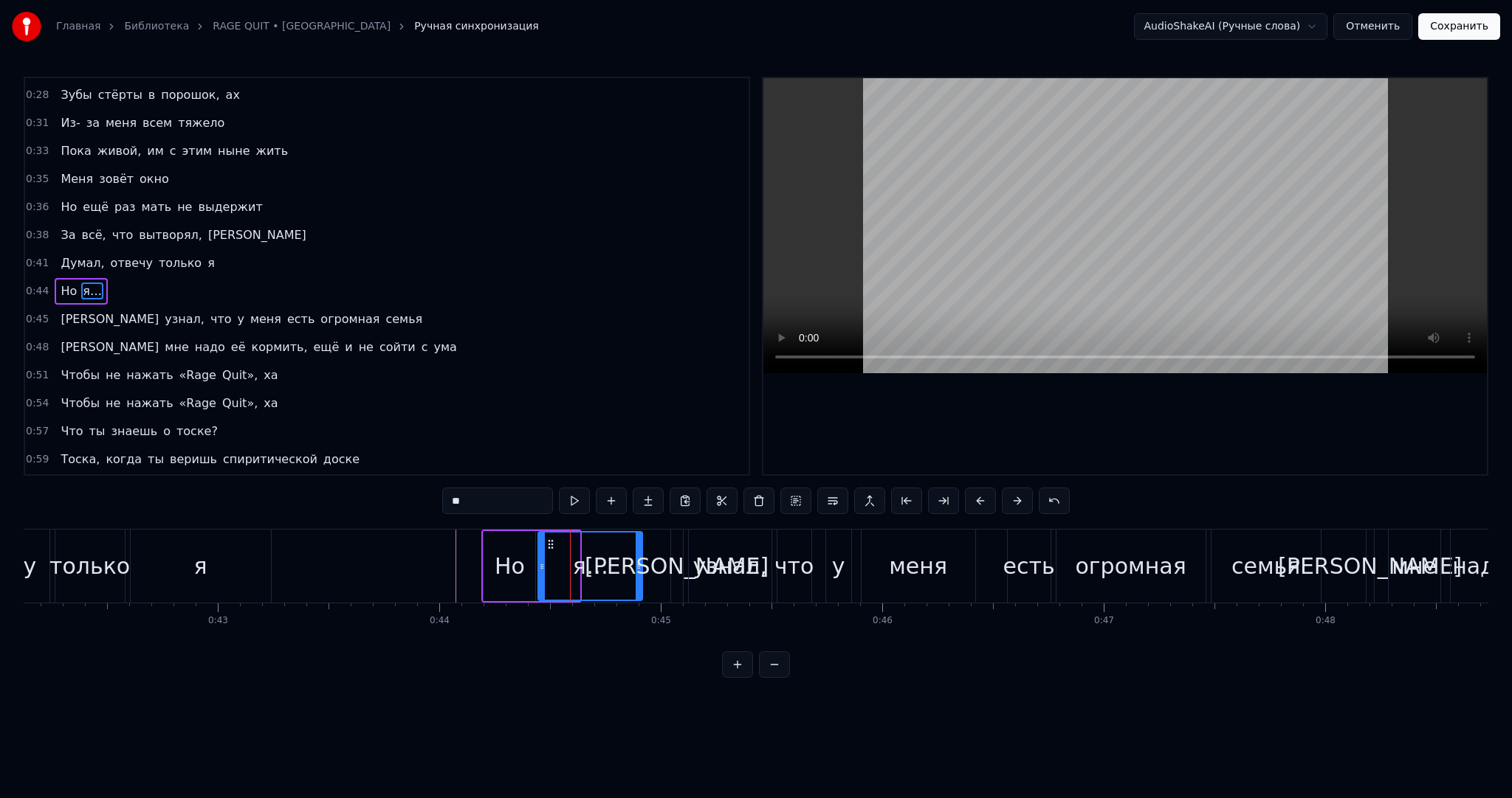
drag, startPoint x: 585, startPoint y: 561, endPoint x: 644, endPoint y: 561, distance: 59.0
click at [641, 561] on icon at bounding box center [638, 567] width 6 height 12
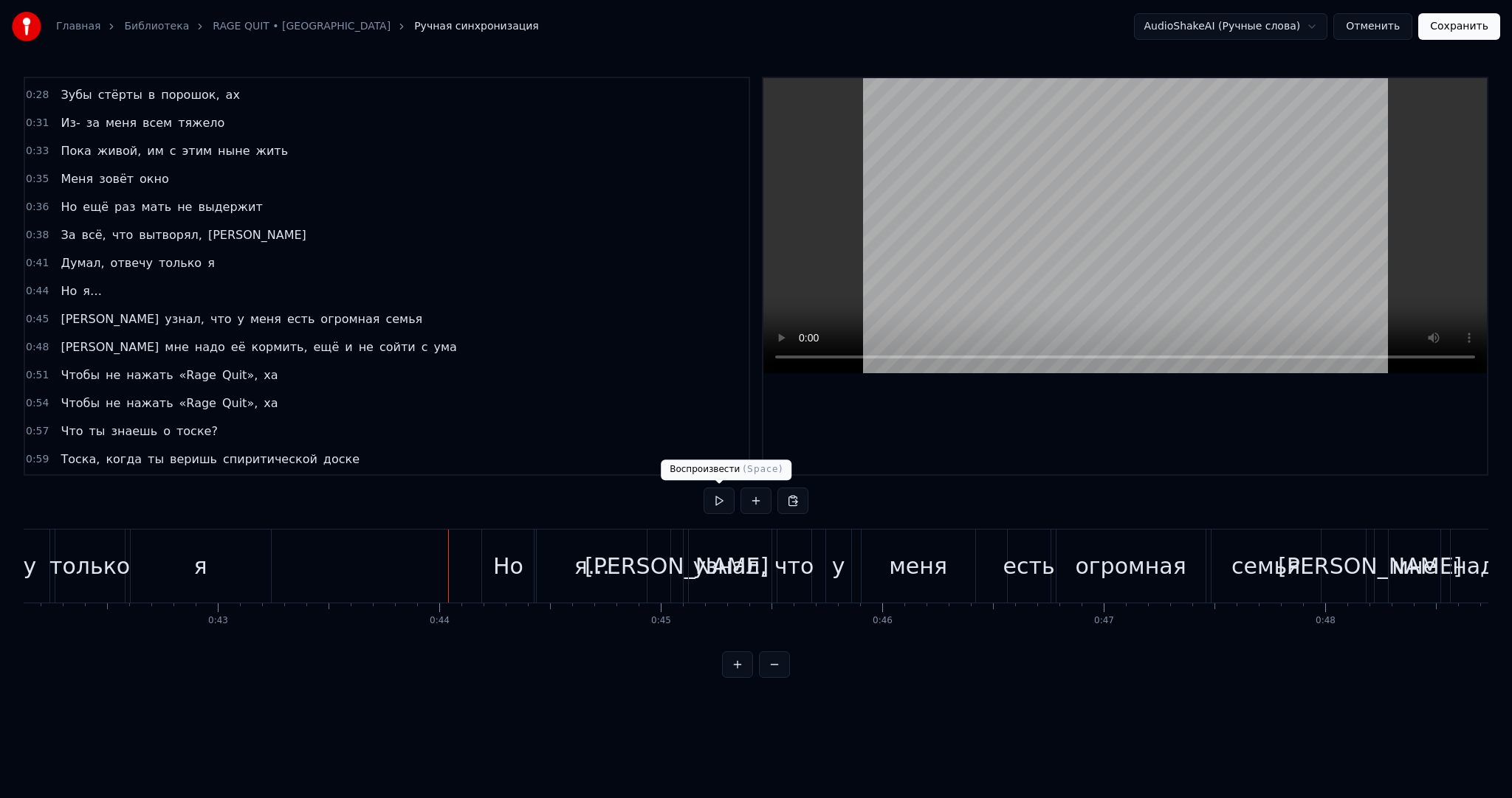
click at [717, 505] on button at bounding box center [719, 500] width 31 height 27
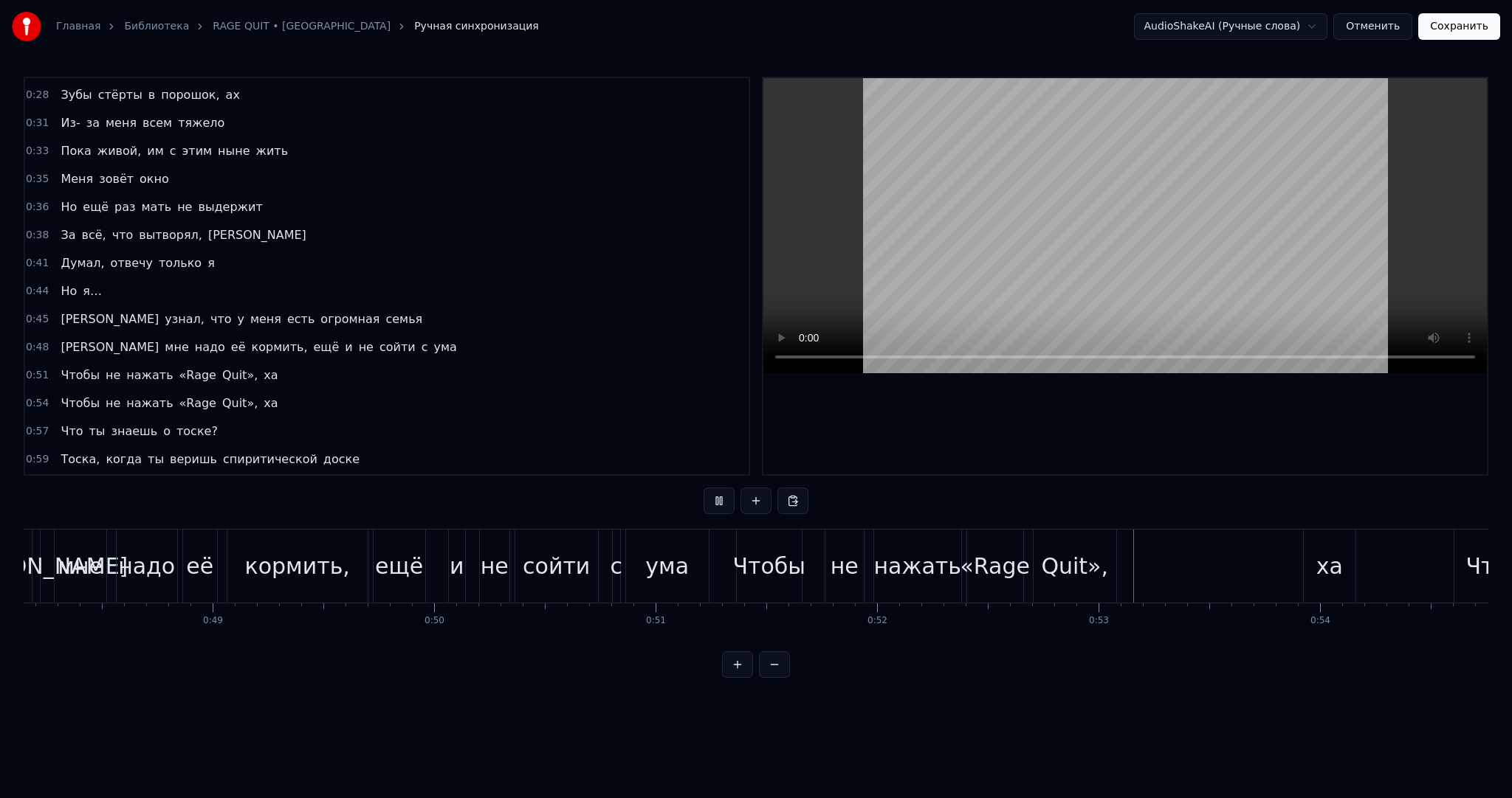
click at [717, 503] on button at bounding box center [719, 500] width 31 height 27
click at [719, 500] on button at bounding box center [719, 500] width 31 height 27
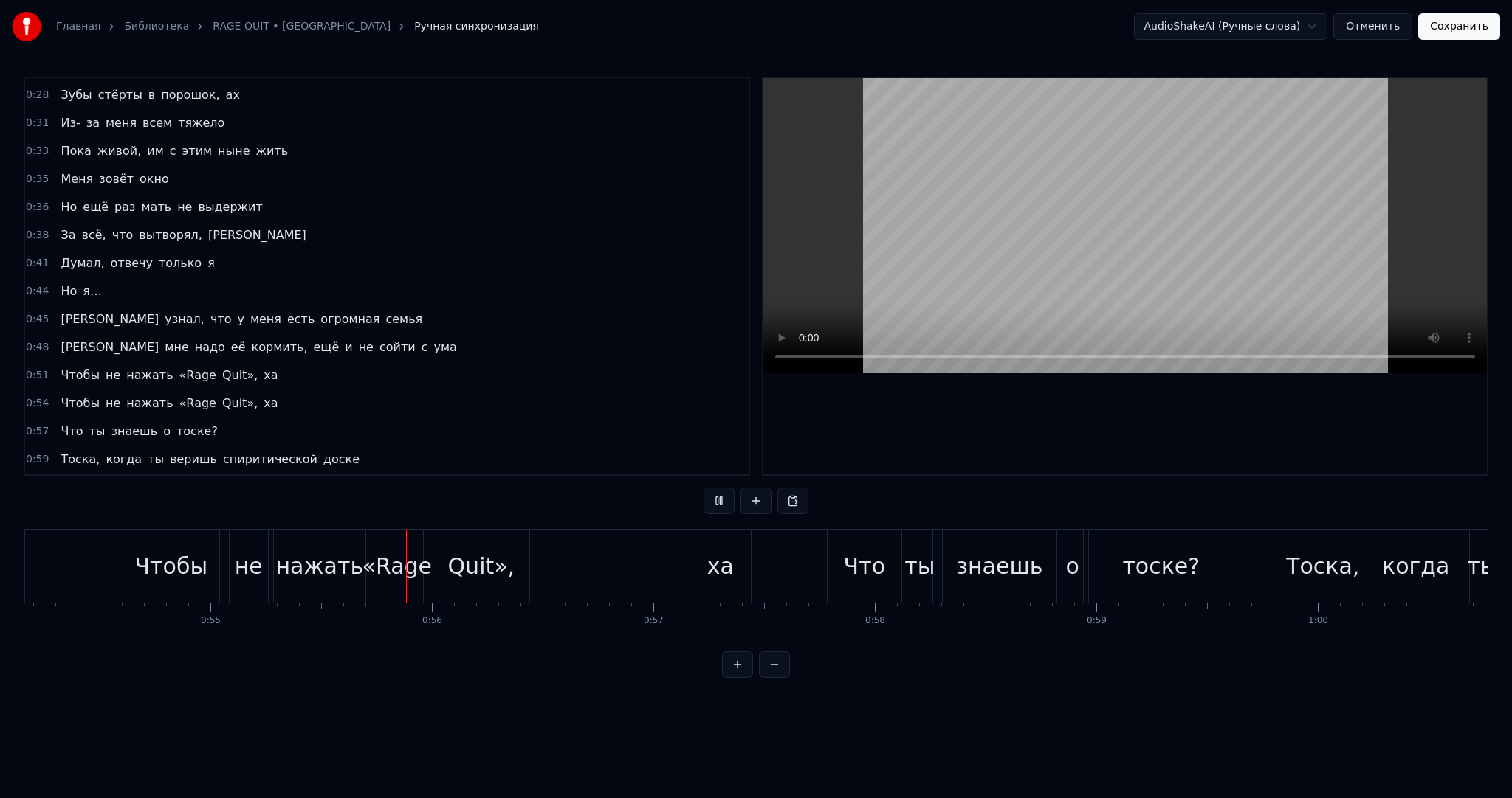
click at [719, 500] on button at bounding box center [719, 500] width 31 height 27
click at [979, 241] on video at bounding box center [1124, 225] width 723 height 295
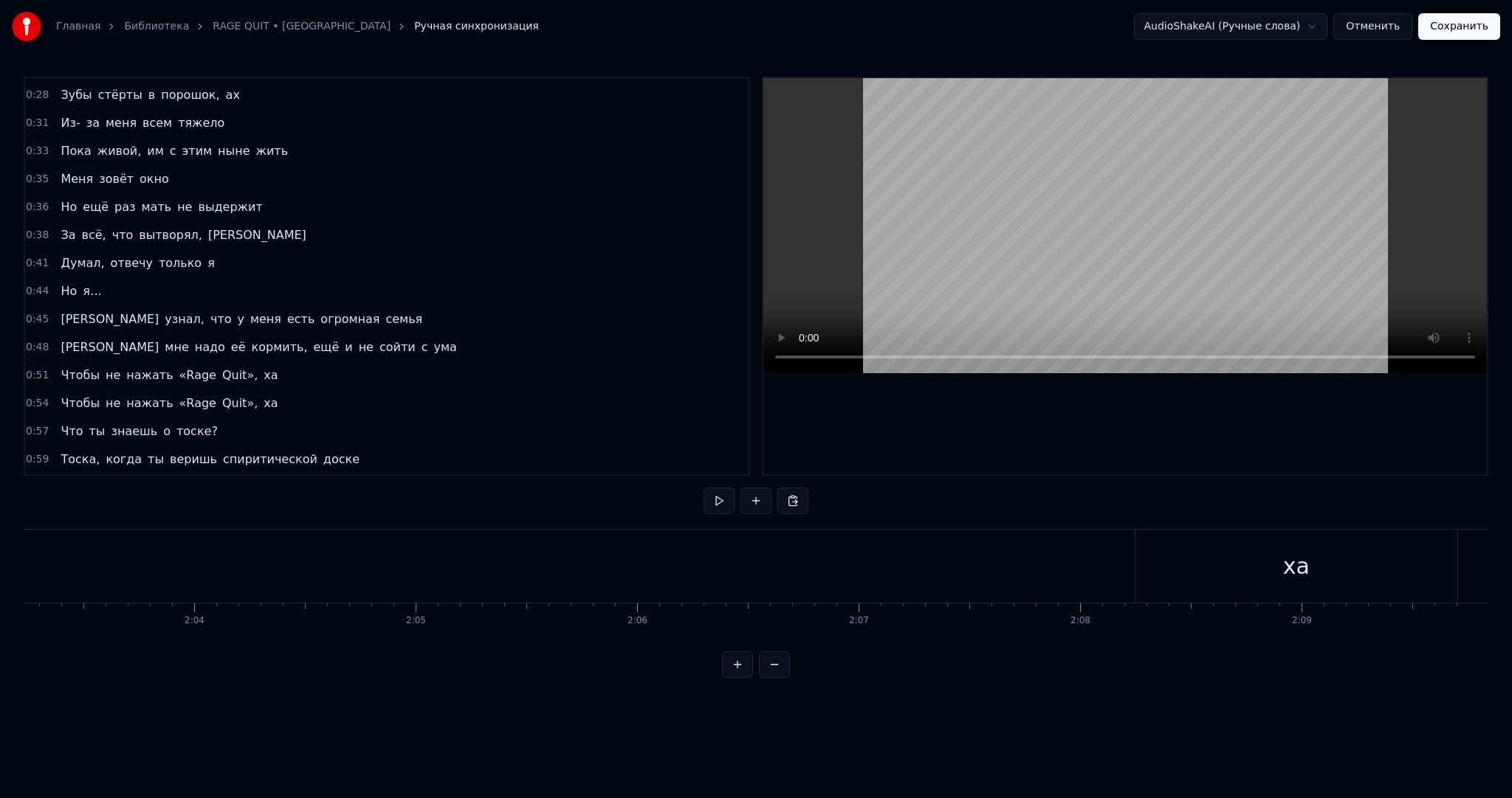
scroll to position [0, 27289]
click at [1467, 27] on button "Сохранить" at bounding box center [1458, 26] width 82 height 27
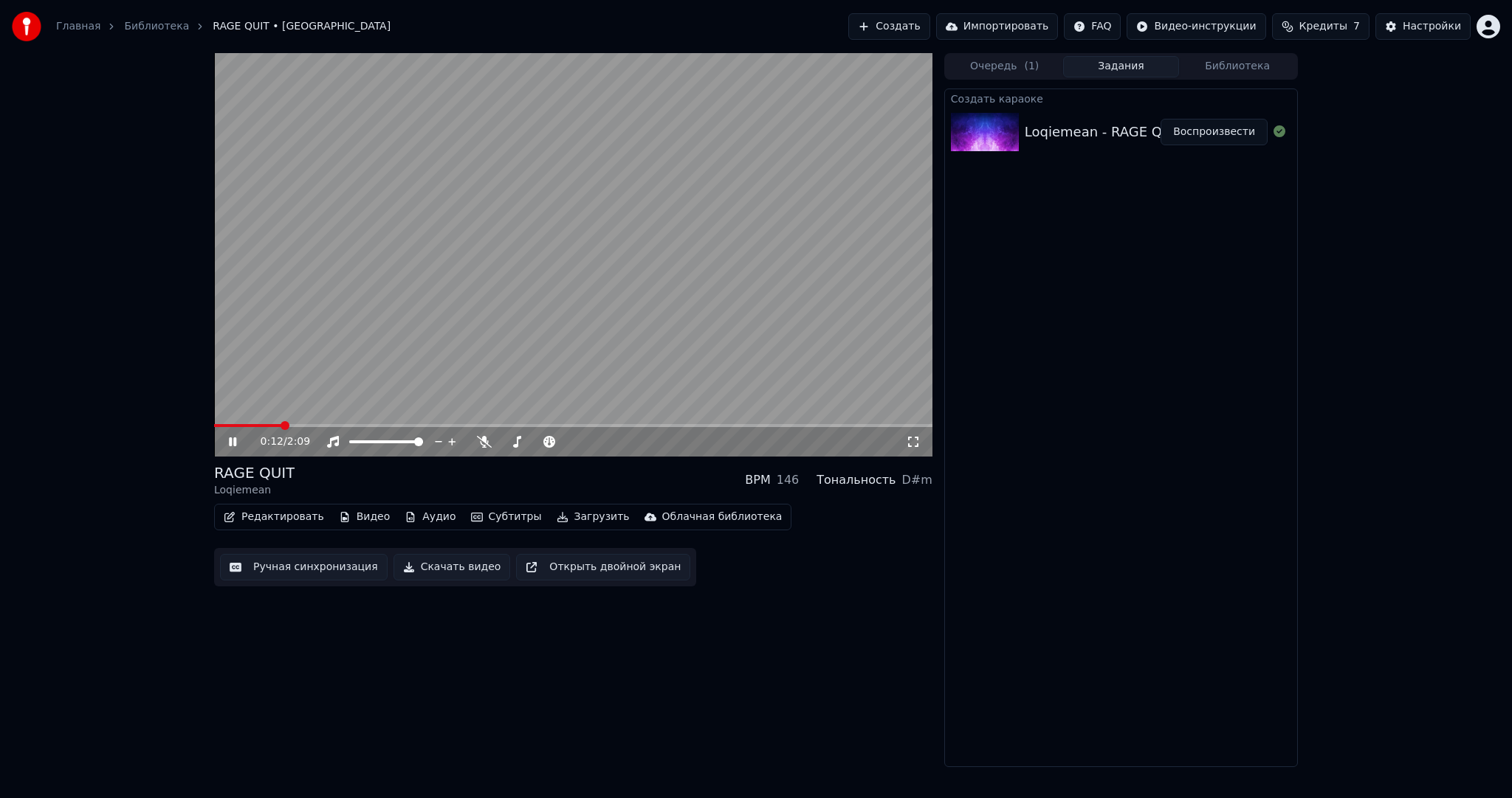
click at [509, 311] on video at bounding box center [573, 255] width 718 height 404
click at [577, 517] on button "Загрузить" at bounding box center [592, 517] width 85 height 20
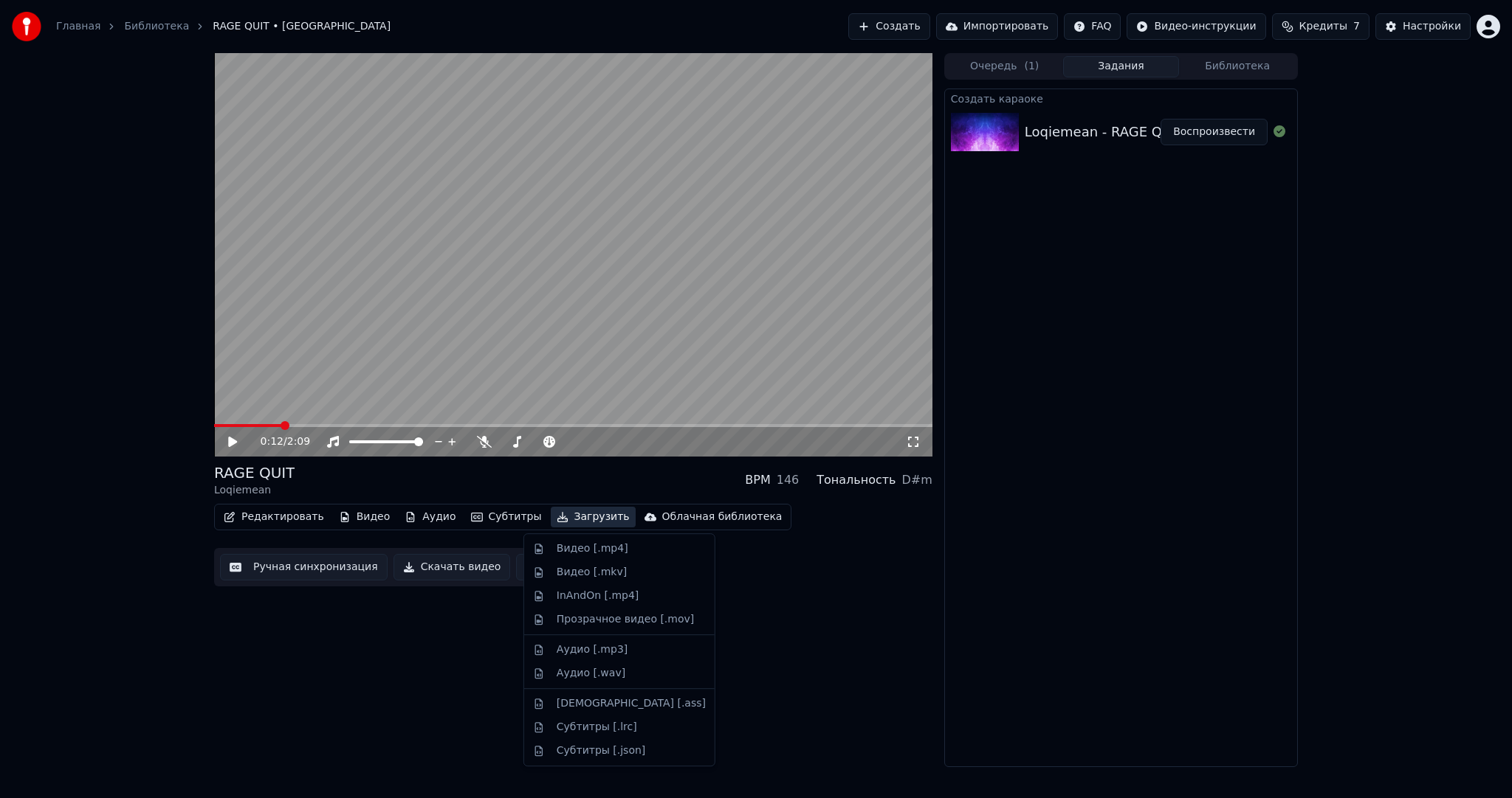
click at [591, 547] on div "Видео [.mp4]" at bounding box center [592, 549] width 72 height 15
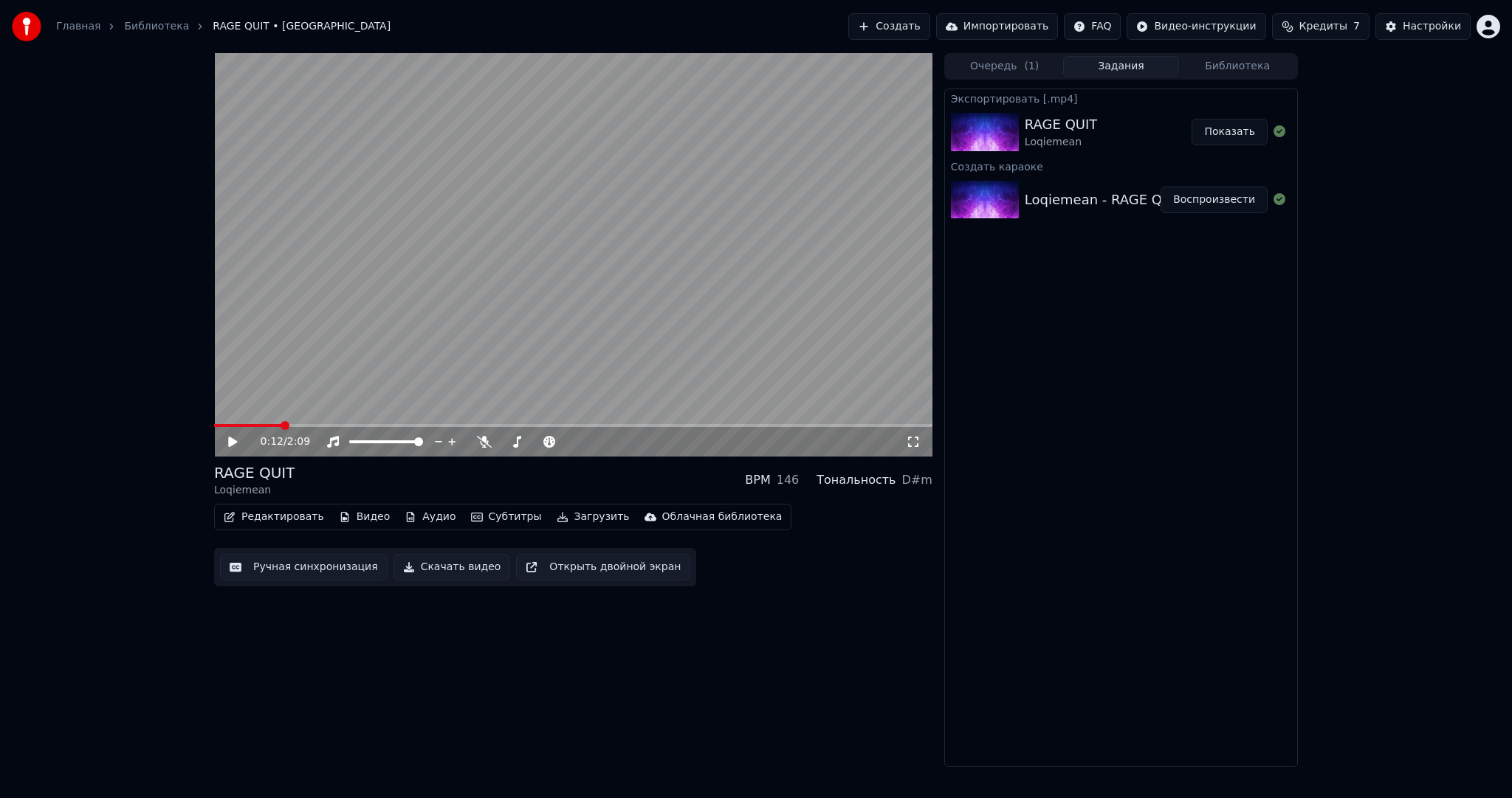
click at [1236, 124] on button "Показать" at bounding box center [1229, 131] width 76 height 27
